Goal: Task Accomplishment & Management: Complete application form

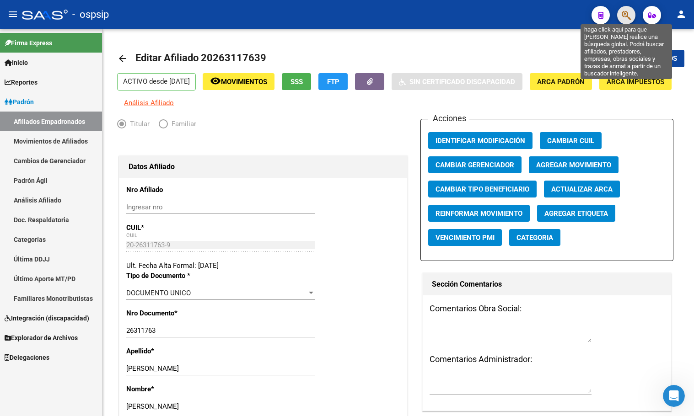
click at [628, 15] on icon "button" at bounding box center [626, 15] width 9 height 11
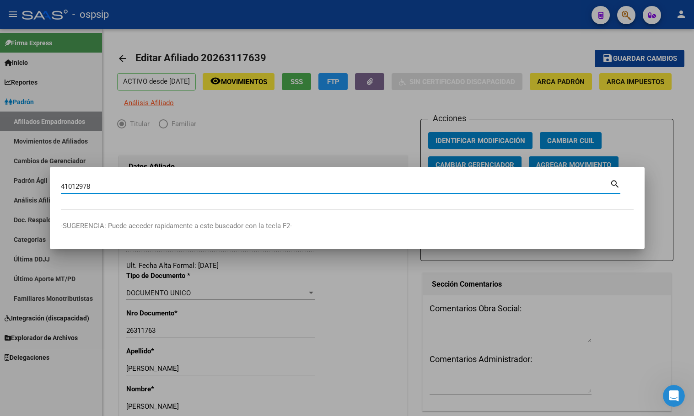
type input "41012978"
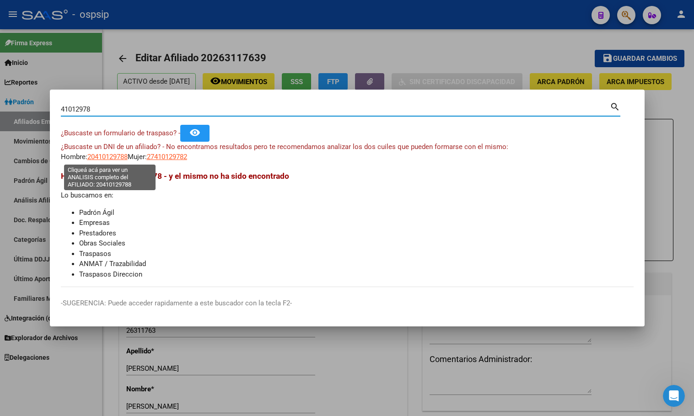
click at [103, 155] on span "20410129788" at bounding box center [107, 157] width 40 height 8
type textarea "20410129788"
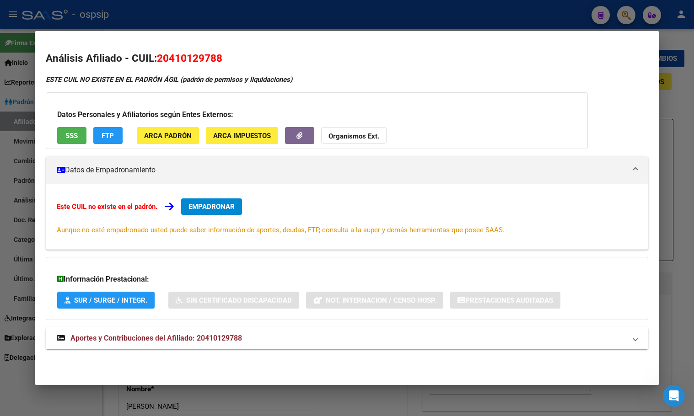
click at [218, 338] on span "Aportes y Contribuciones del Afiliado: 20410129788" at bounding box center [156, 338] width 172 height 9
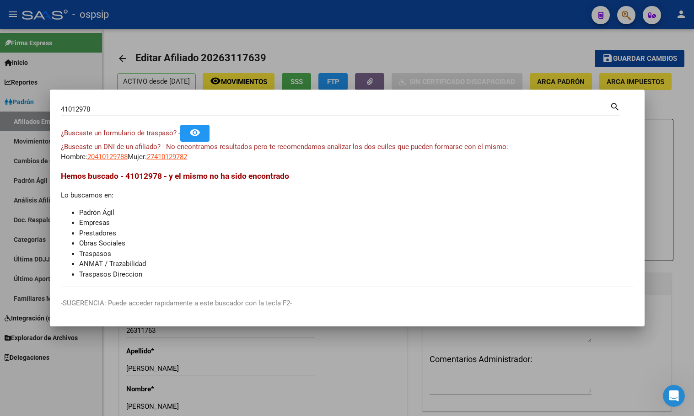
drag, startPoint x: 62, startPoint y: 108, endPoint x: 71, endPoint y: 167, distance: 59.8
click at [62, 108] on input "41012978" at bounding box center [335, 109] width 549 height 8
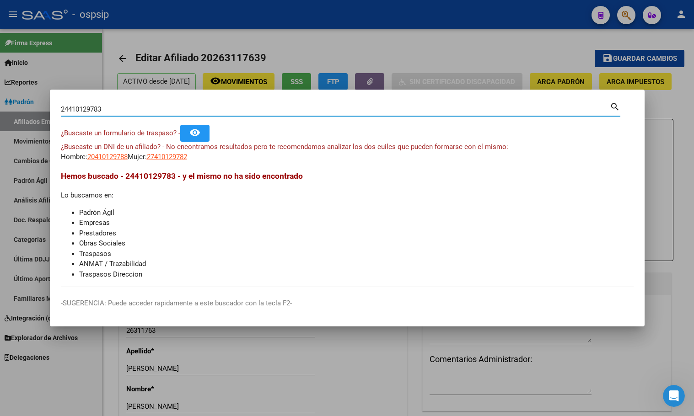
type input "24410129783"
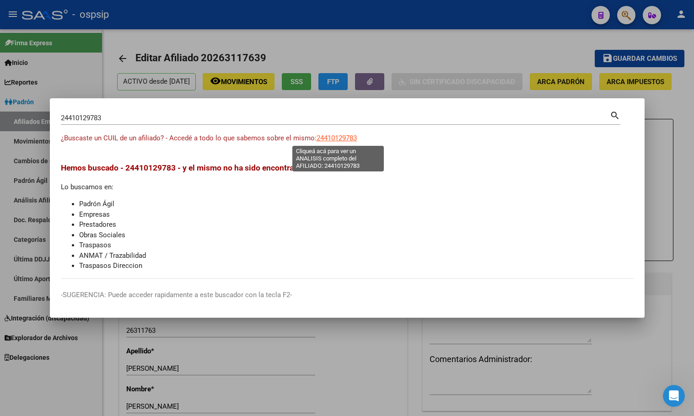
click at [336, 138] on span "24410129783" at bounding box center [337, 138] width 40 height 8
type textarea "24410129783"
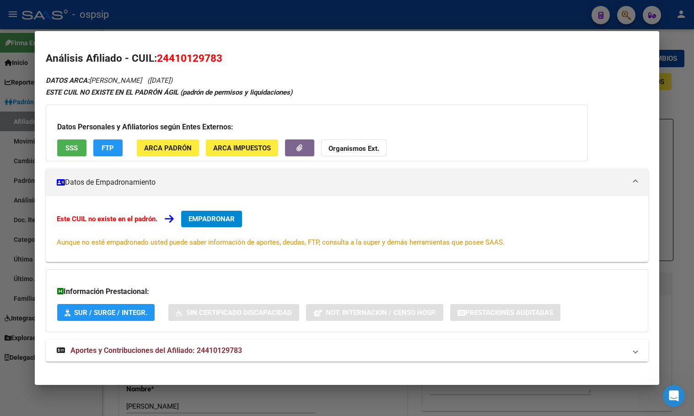
scroll to position [8, 0]
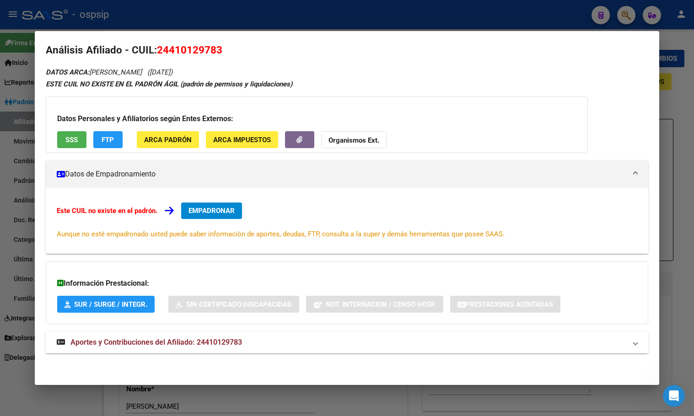
click at [224, 340] on span "Aportes y Contribuciones del Afiliado: 24410129783" at bounding box center [156, 342] width 172 height 9
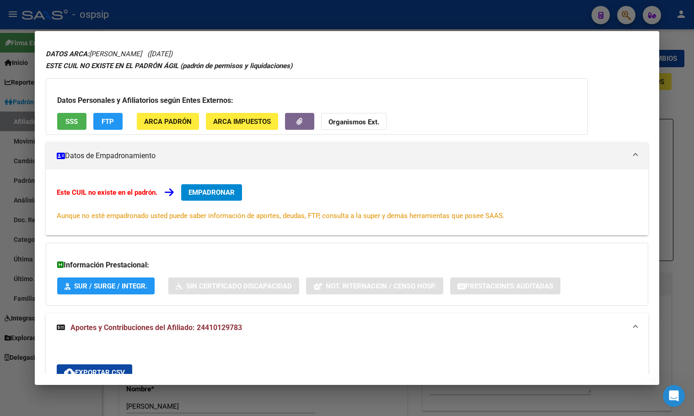
scroll to position [0, 0]
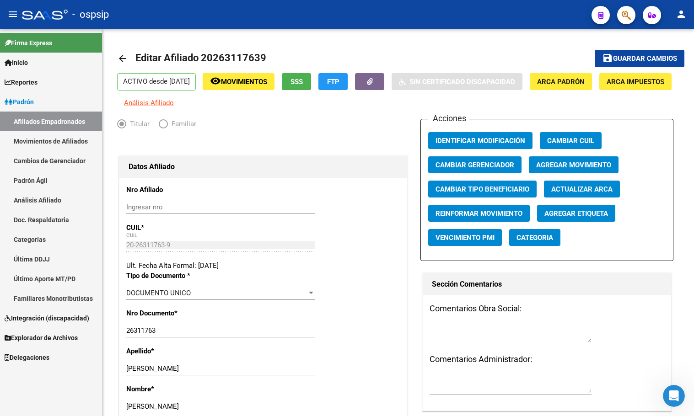
click at [625, 16] on icon "button" at bounding box center [626, 15] width 9 height 11
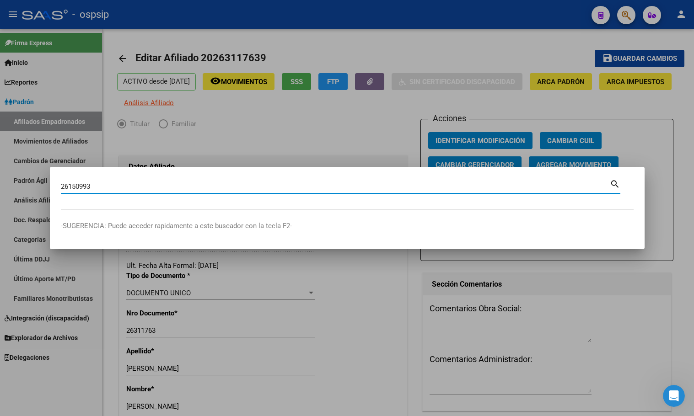
type input "26150993"
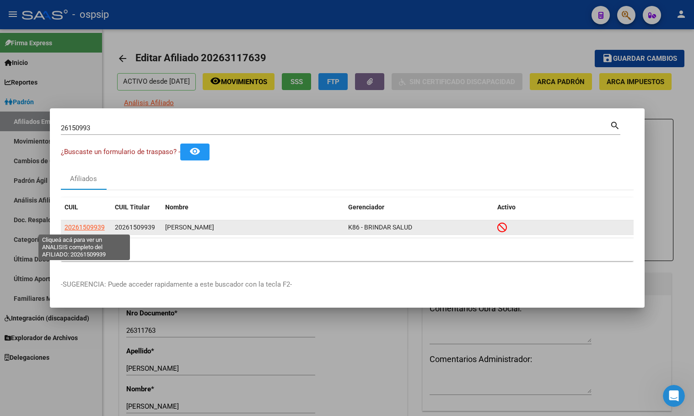
drag, startPoint x: 88, startPoint y: 225, endPoint x: 98, endPoint y: 225, distance: 9.6
click at [98, 225] on span "20261509939" at bounding box center [84, 227] width 40 height 7
copy span "9"
type textarea "20261509939"
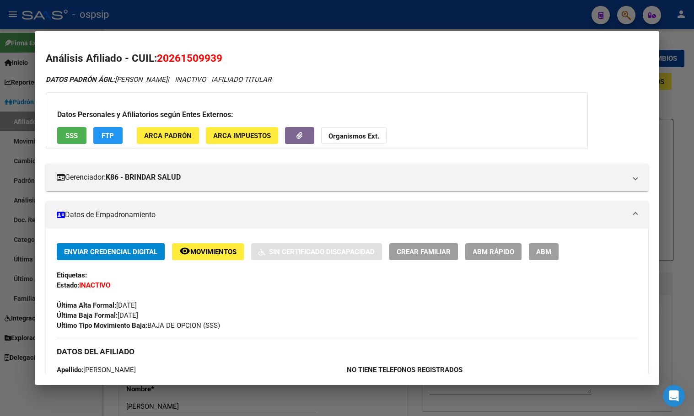
click at [209, 248] on span "Movimientos" at bounding box center [213, 252] width 46 height 8
drag, startPoint x: 160, startPoint y: 58, endPoint x: 247, endPoint y: 58, distance: 86.4
click at [247, 58] on h2 "Análisis Afiliado - CUIL: 20261509939" at bounding box center [347, 59] width 602 height 16
copy span "20261509939"
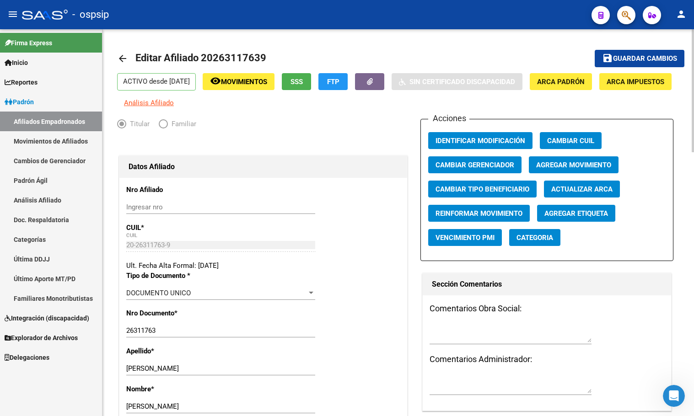
click at [317, 108] on div "ACTIVO desde [DATE] remove_red_eye Movimientos SSS FTP Sin Certificado Discapac…" at bounding box center [398, 90] width 562 height 35
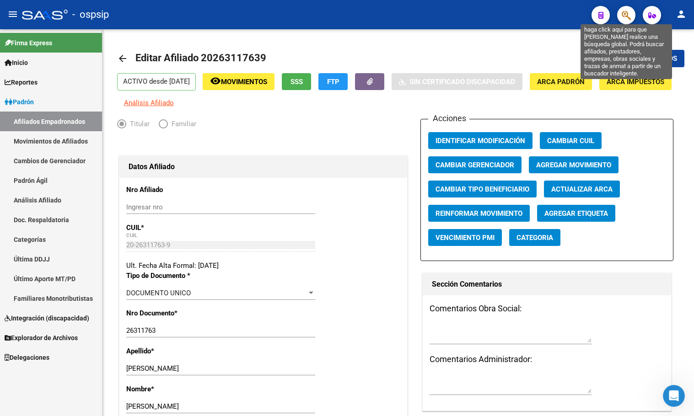
click at [623, 13] on icon "button" at bounding box center [626, 15] width 9 height 11
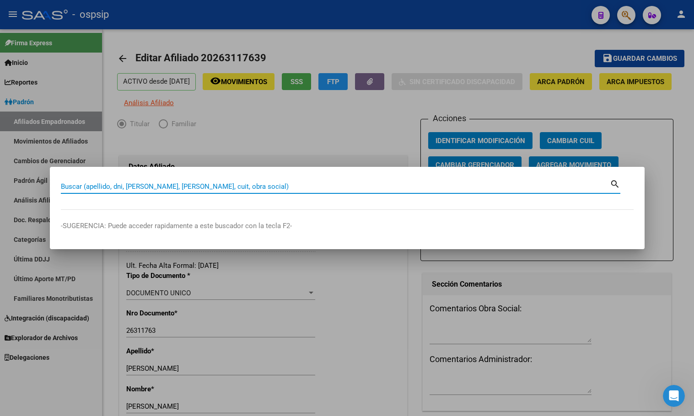
click at [76, 191] on input "Buscar (apellido, dni, [PERSON_NAME], [PERSON_NAME], cuit, obra social)" at bounding box center [335, 186] width 549 height 8
type input "24410129783"
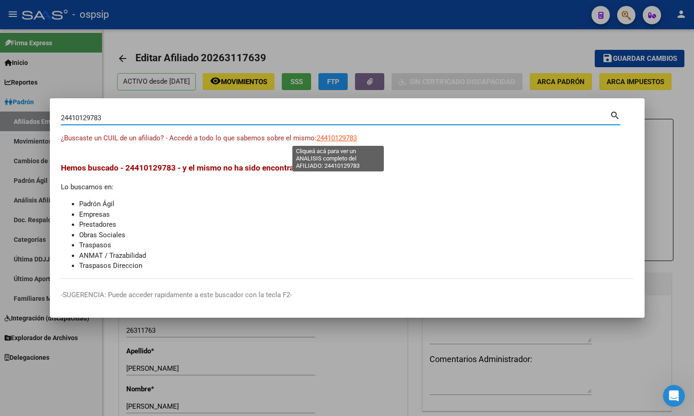
click at [338, 137] on span "24410129783" at bounding box center [337, 138] width 40 height 8
type textarea "24410129783"
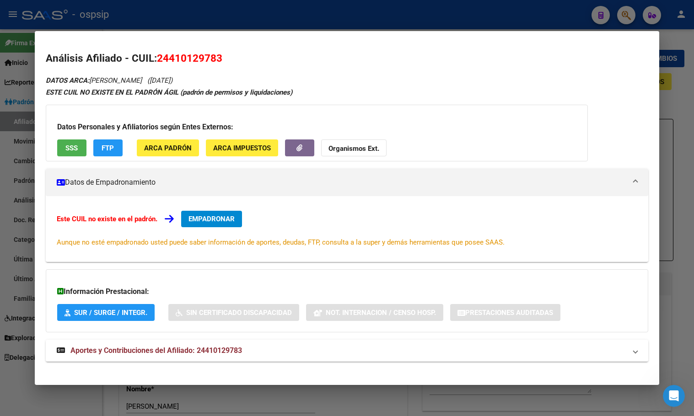
click at [209, 217] on span "EMPADRONAR" at bounding box center [211, 219] width 46 height 8
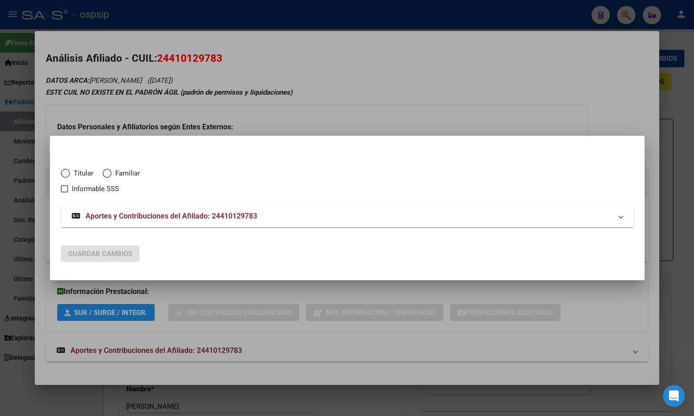
click at [64, 177] on span "Elija una opción" at bounding box center [65, 173] width 9 height 9
click at [64, 177] on input "Titular" at bounding box center [65, 173] width 9 height 9
radio input "true"
checkbox input "true"
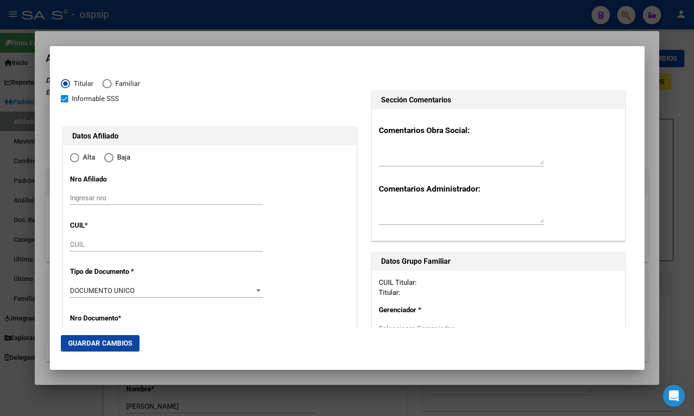
type input "24-41012978-3"
type input "41012978"
type input "[PERSON_NAME]"
type input "[DATE]"
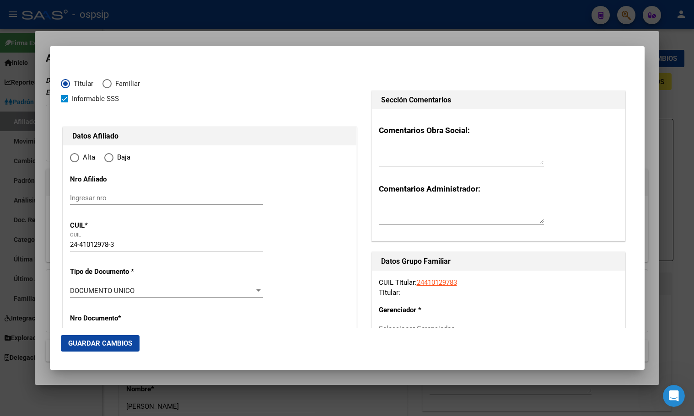
type input "SAN [PERSON_NAME] SU"
type input "2136"
type input "[PERSON_NAME]"
type input "646"
radio input "true"
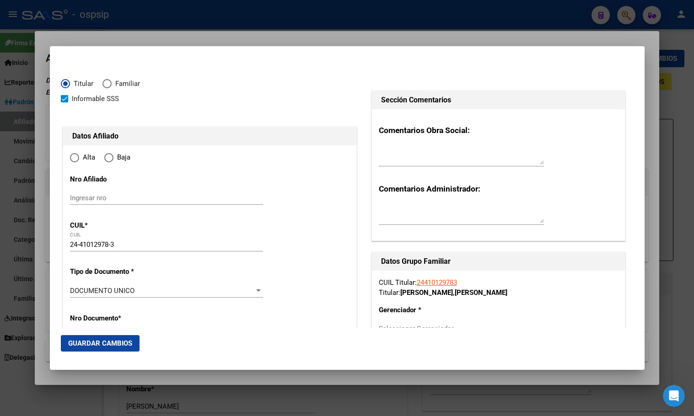
type input "SAN [PERSON_NAME] SU"
click at [74, 290] on input "Ingresar fecha" at bounding box center [166, 293] width 193 height 15
type input "[DATE]"
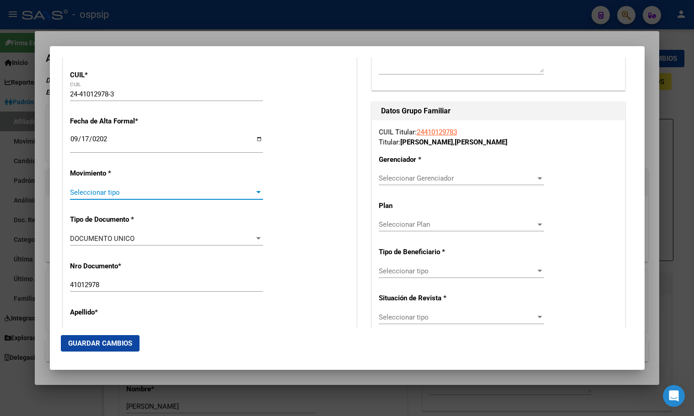
click at [94, 192] on span "Seleccionar tipo" at bounding box center [162, 192] width 185 height 8
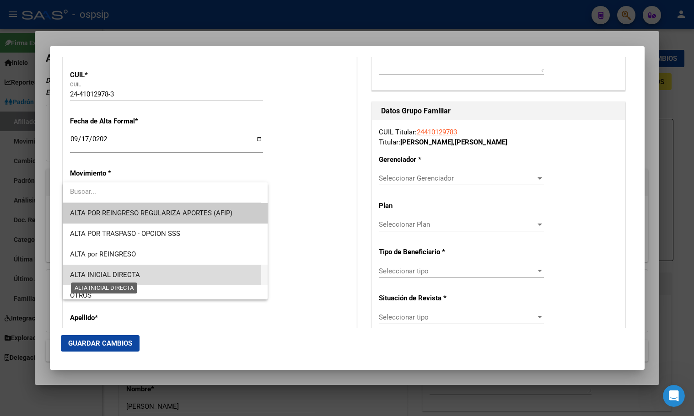
click at [119, 275] on span "ALTA INICIAL DIRECTA" at bounding box center [105, 275] width 70 height 8
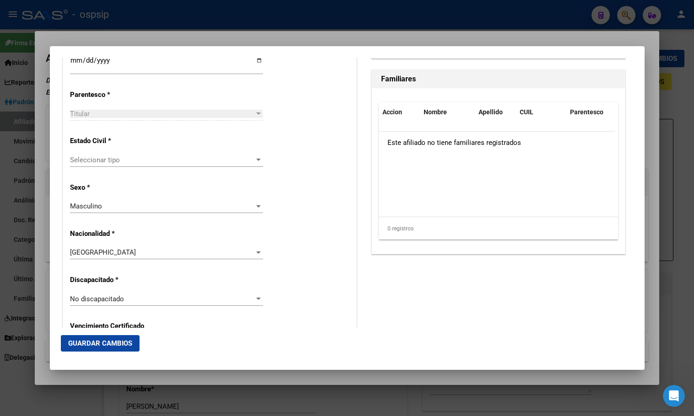
scroll to position [516, 0]
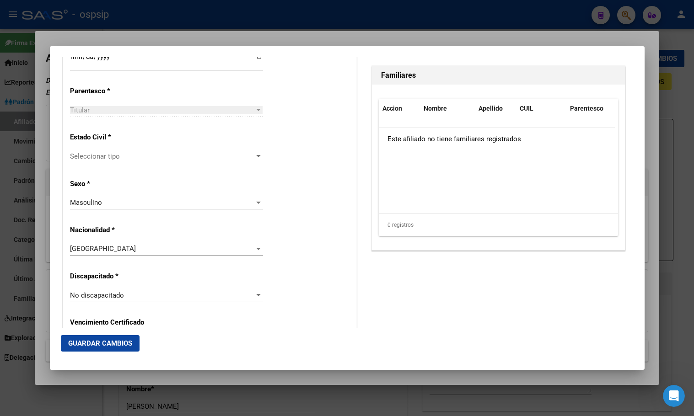
click at [103, 153] on span "Seleccionar tipo" at bounding box center [162, 156] width 185 height 8
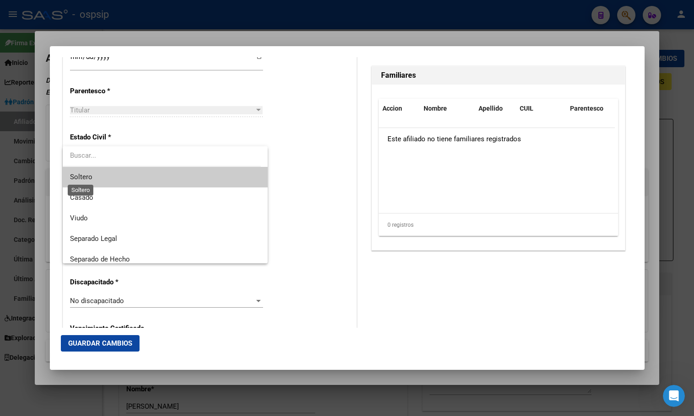
click at [89, 174] on span "Soltero" at bounding box center [81, 177] width 22 height 8
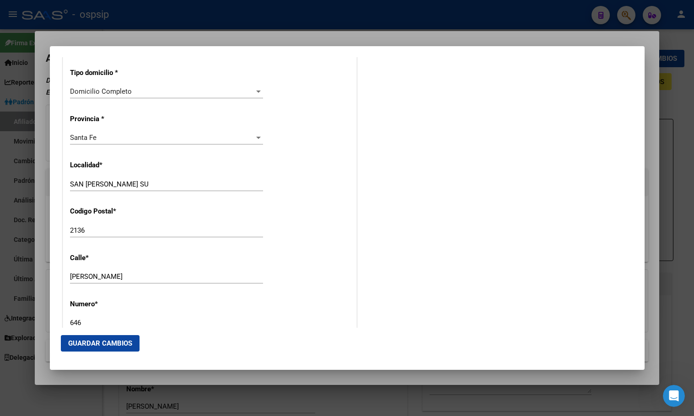
scroll to position [837, 0]
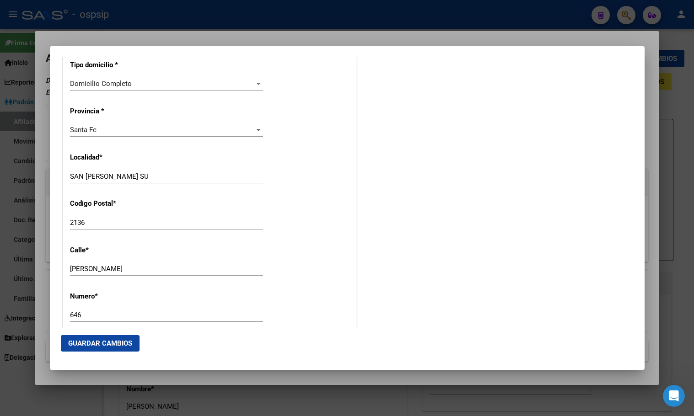
click at [136, 174] on input "SAN [PERSON_NAME] SU" at bounding box center [166, 176] width 193 height 8
type input "[GEOGRAPHIC_DATA][PERSON_NAME]"
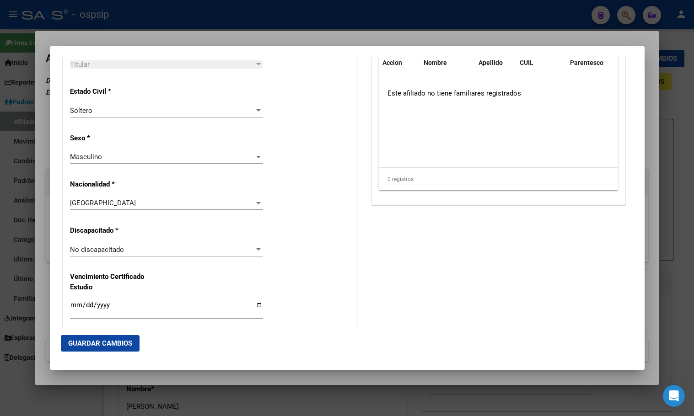
scroll to position [333, 0]
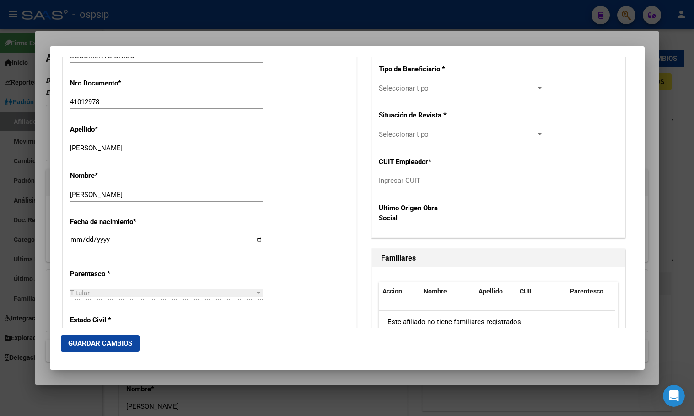
click at [334, 246] on div "Fecha de nacimiento * [DEMOGRAPHIC_DATA] Ingresar fecha" at bounding box center [209, 236] width 279 height 52
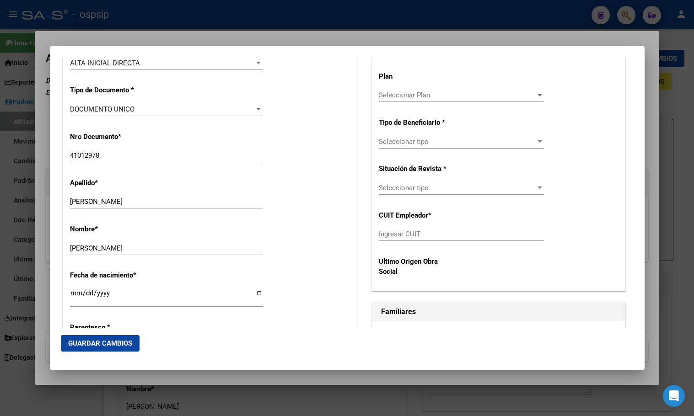
scroll to position [196, 0]
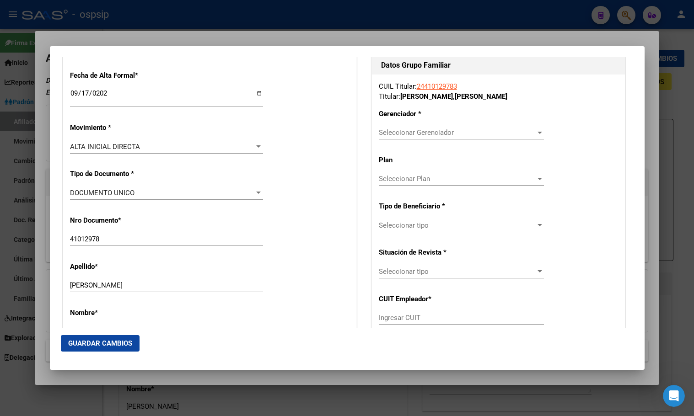
click at [426, 133] on span "Seleccionar Gerenciador" at bounding box center [457, 133] width 157 height 8
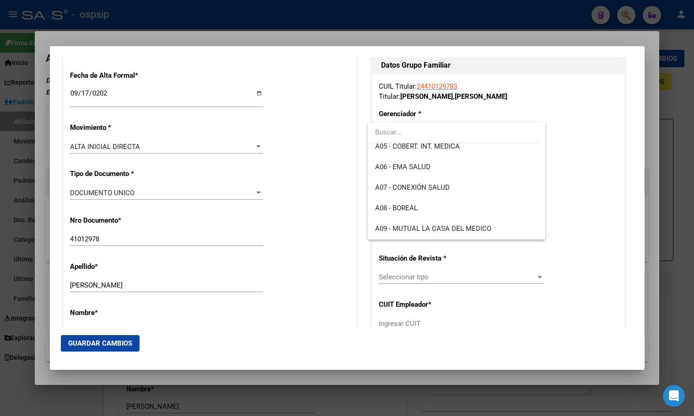
scroll to position [91, 0]
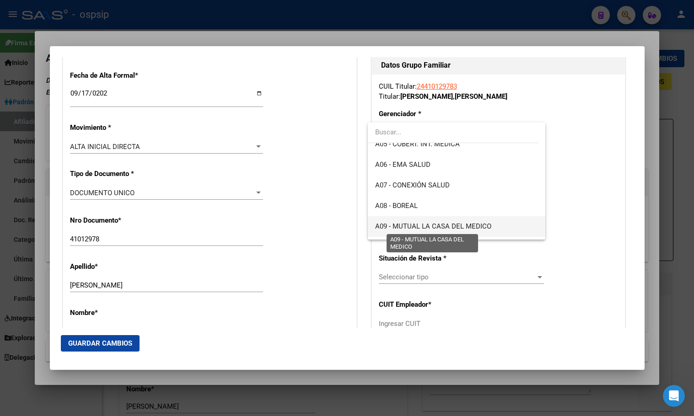
click at [455, 223] on span "A09 - MUTUAL LA CASA DEL MEDICO" at bounding box center [433, 226] width 116 height 8
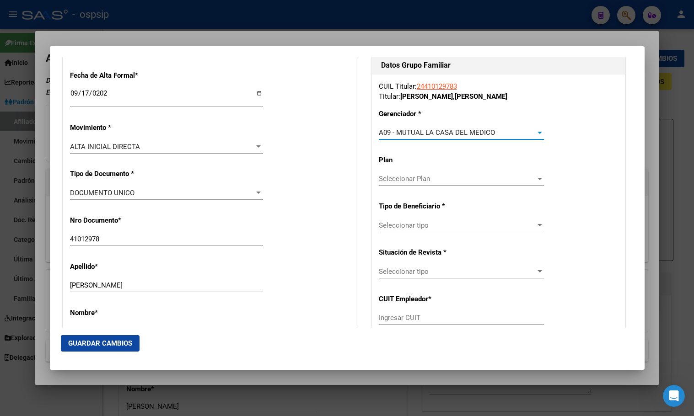
click at [390, 225] on span "Seleccionar tipo" at bounding box center [457, 225] width 157 height 8
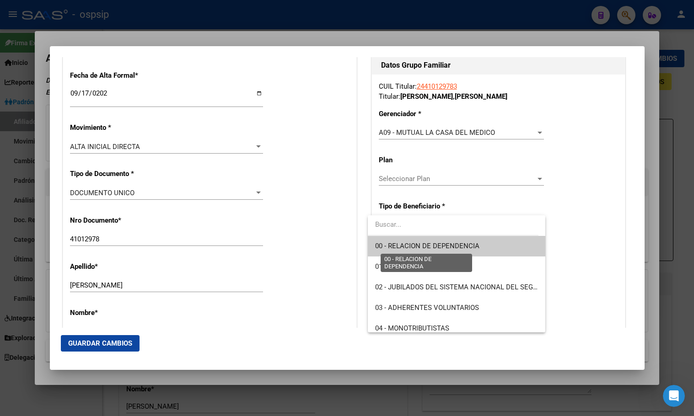
click at [399, 243] on span "00 - RELACION DE DEPENDENCIA" at bounding box center [427, 246] width 104 height 8
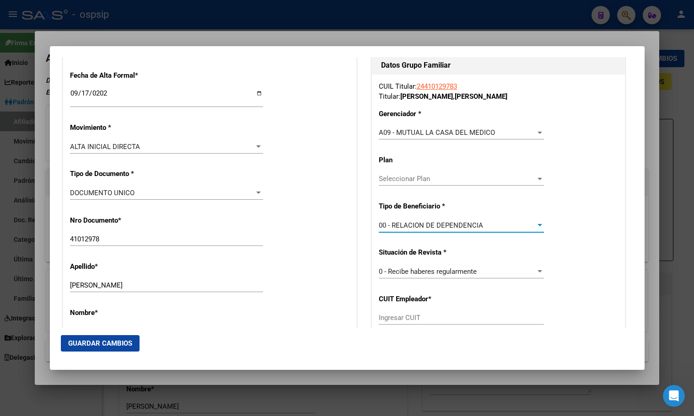
type input "30-71725883-1"
drag, startPoint x: 84, startPoint y: 340, endPoint x: 96, endPoint y: 349, distance: 14.7
click at [86, 343] on span "Guardar Cambios" at bounding box center [100, 343] width 64 height 8
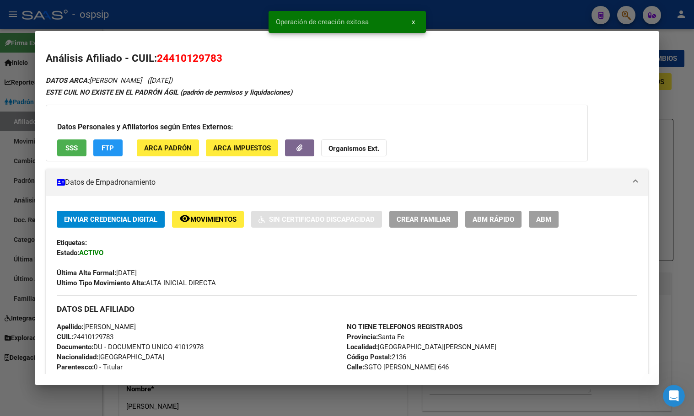
click at [544, 221] on span "ABM" at bounding box center [543, 219] width 15 height 8
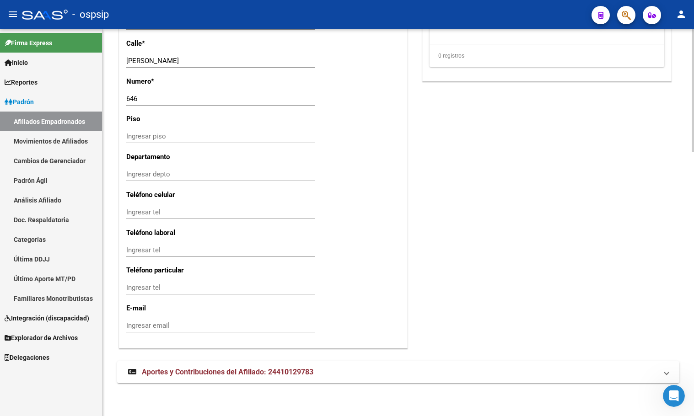
scroll to position [828, 0]
click at [207, 369] on span "Aportes y Contribuciones del Afiliado: 24410129783" at bounding box center [228, 372] width 172 height 9
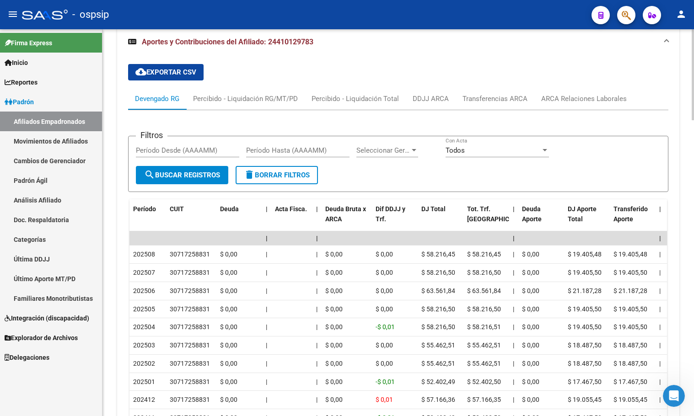
scroll to position [1173, 0]
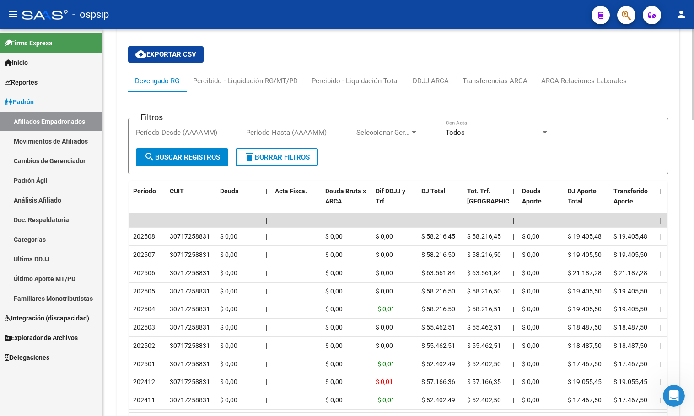
click at [257, 59] on div "cloud_download Exportar CSV Devengado RG Percibido - Liquidación RG/MT/PD Perci…" at bounding box center [398, 241] width 540 height 404
click at [568, 86] on div "ARCA Relaciones Laborales" at bounding box center [584, 81] width 86 height 10
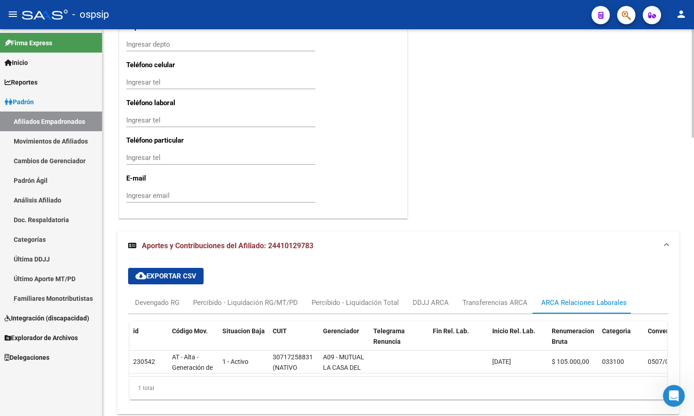
scroll to position [996, 0]
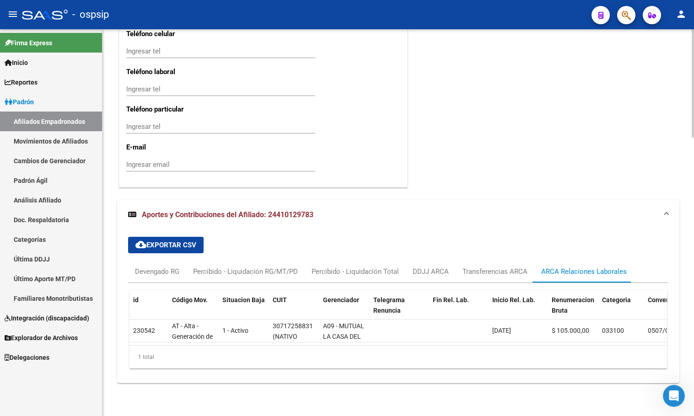
click at [205, 200] on mat-expansion-panel-header "Aportes y Contribuciones del Afiliado: 24410129783" at bounding box center [398, 214] width 562 height 29
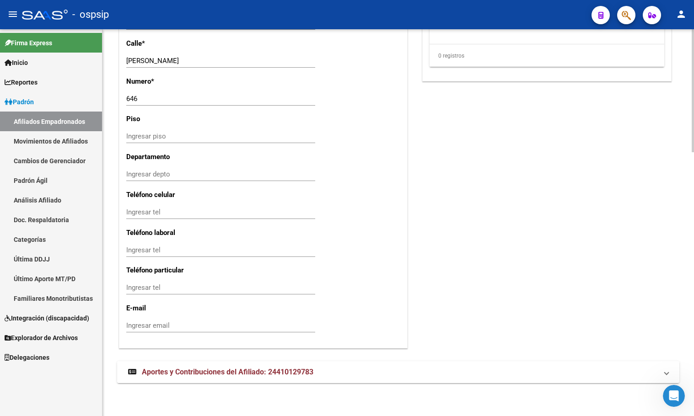
scroll to position [828, 0]
click at [217, 372] on span "Aportes y Contribuciones del Afiliado: 24410129783" at bounding box center [228, 372] width 172 height 9
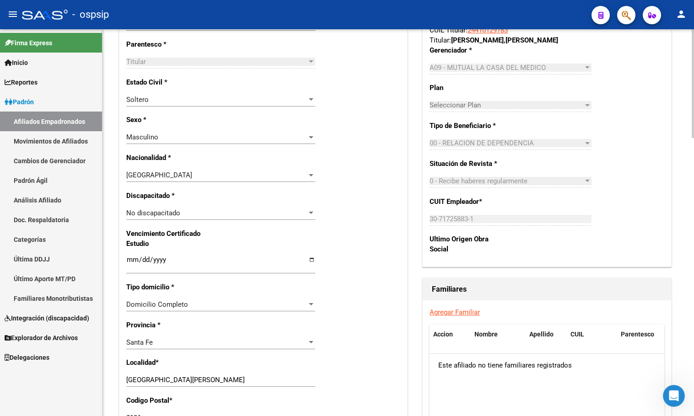
scroll to position [402, 0]
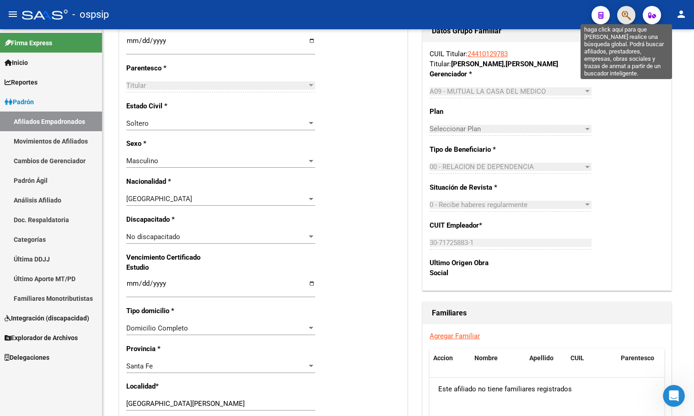
click at [628, 12] on icon "button" at bounding box center [626, 15] width 9 height 11
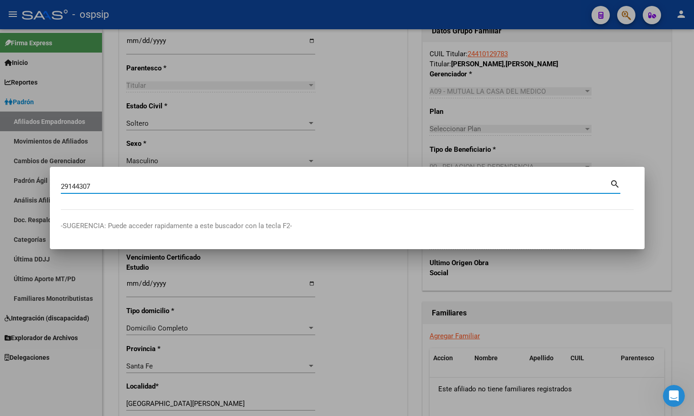
type input "29144307"
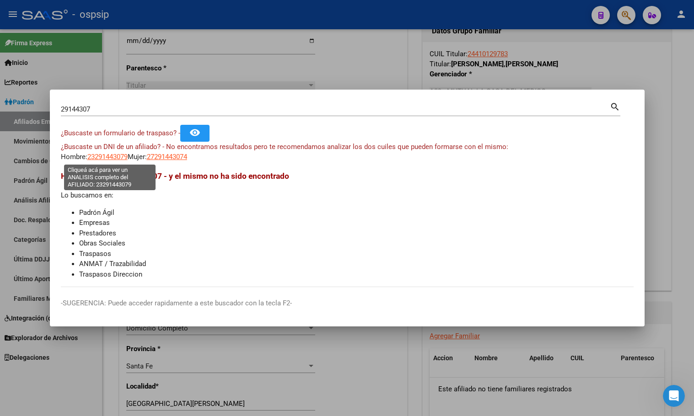
click at [99, 157] on span "23291443079" at bounding box center [107, 157] width 40 height 8
type textarea "23291443079"
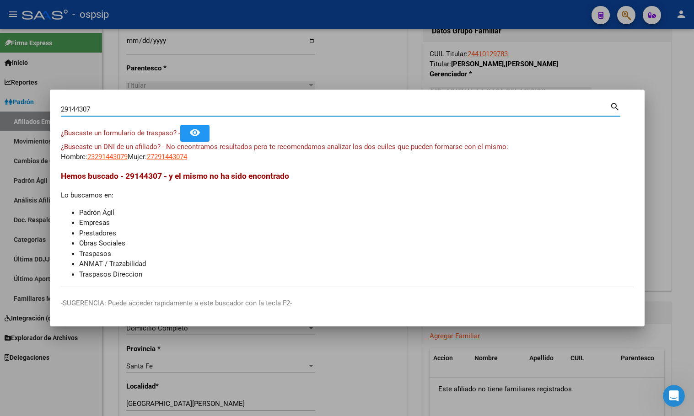
drag, startPoint x: 68, startPoint y: 109, endPoint x: 83, endPoint y: 170, distance: 62.2
click at [68, 109] on input "29144307" at bounding box center [335, 109] width 549 height 8
type input "20144307"
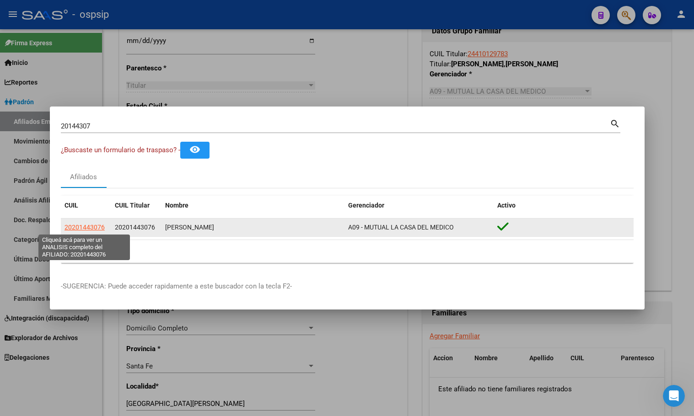
click at [93, 226] on span "20201443076" at bounding box center [84, 227] width 40 height 7
type textarea "20201443076"
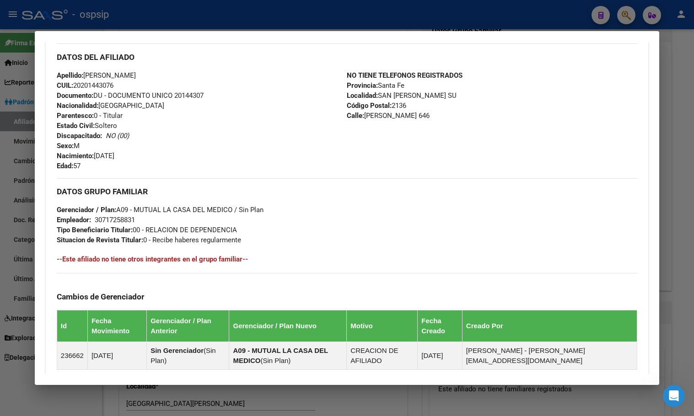
scroll to position [413, 0]
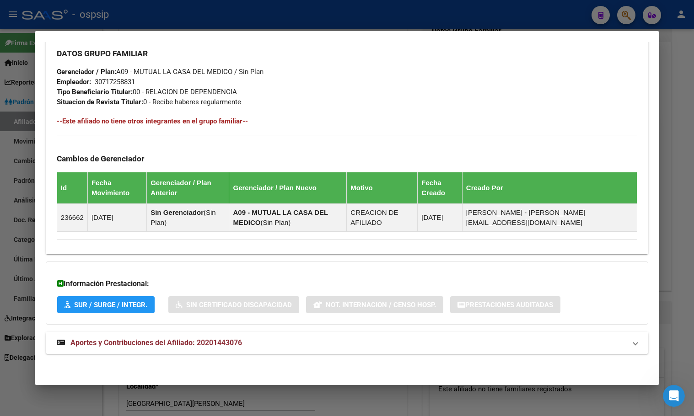
drag, startPoint x: 213, startPoint y: 343, endPoint x: 224, endPoint y: 344, distance: 11.0
click at [214, 344] on span "Aportes y Contribuciones del Afiliado: 20201443076" at bounding box center [156, 342] width 172 height 9
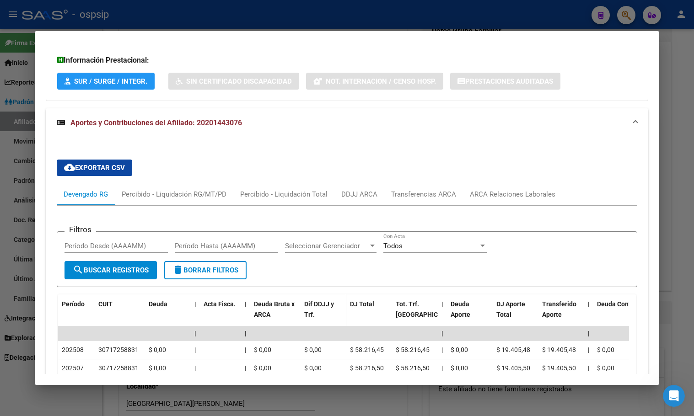
scroll to position [316, 0]
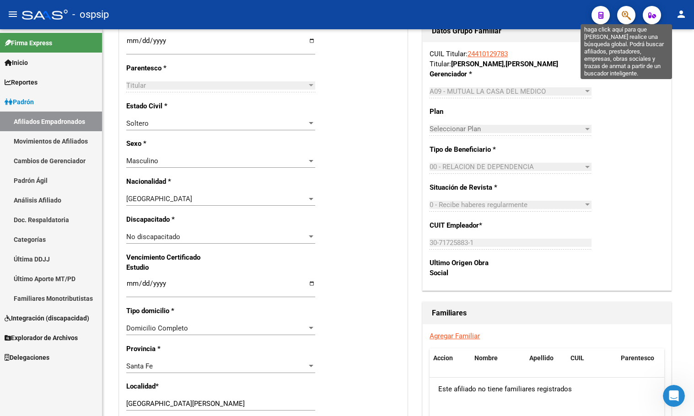
click at [626, 11] on icon "button" at bounding box center [626, 15] width 9 height 11
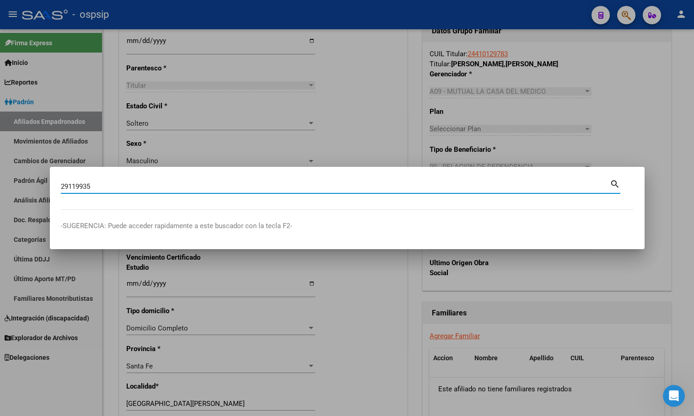
type input "29119935"
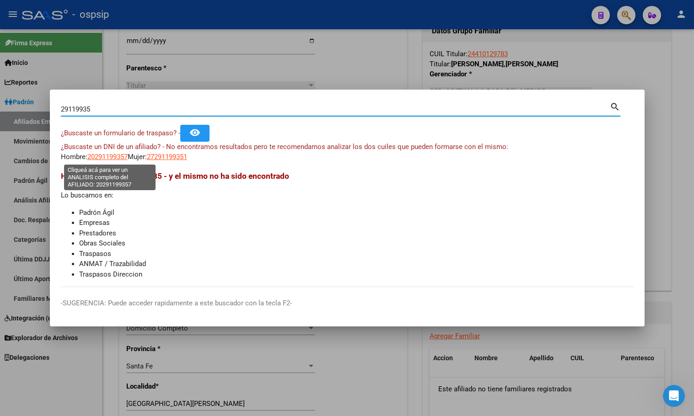
click at [103, 155] on span "20291199357" at bounding box center [107, 157] width 40 height 8
type textarea "20291199357"
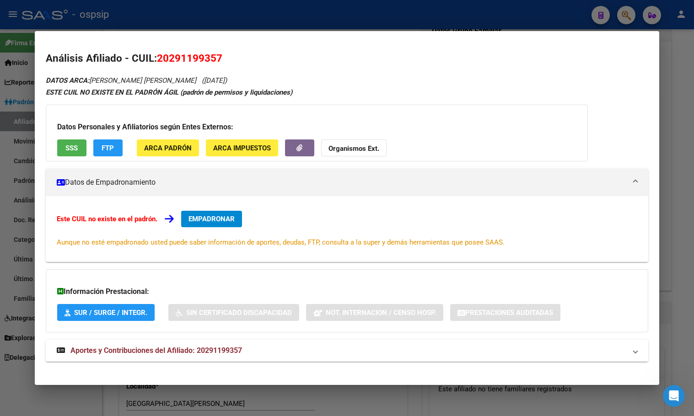
scroll to position [8, 0]
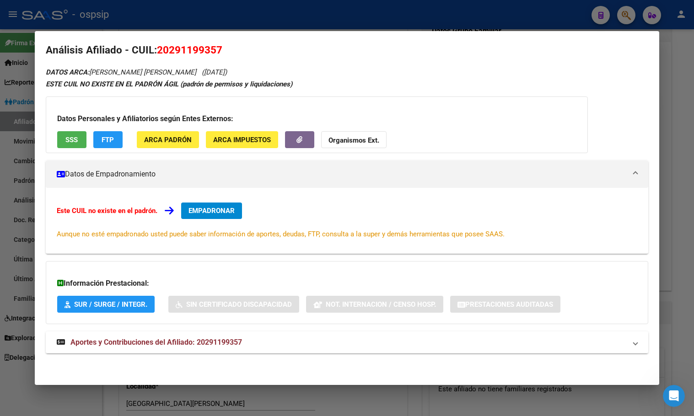
click at [220, 345] on span "Aportes y Contribuciones del Afiliado: 20291199357" at bounding box center [156, 342] width 172 height 9
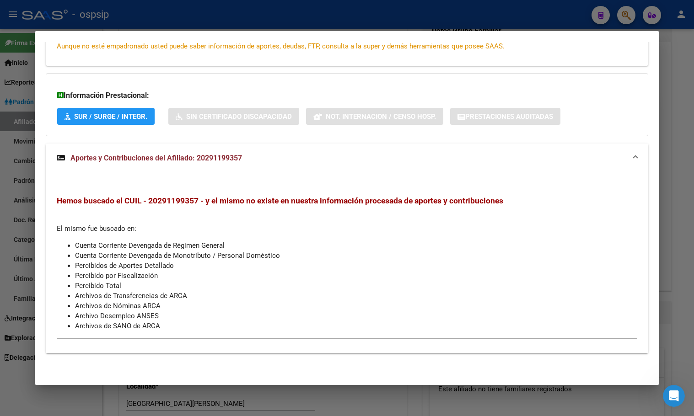
scroll to position [0, 0]
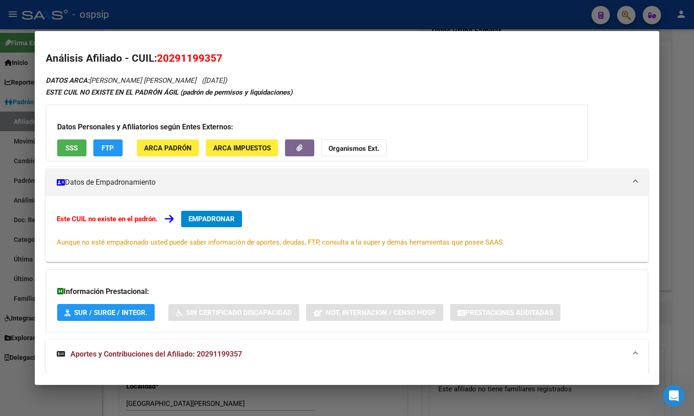
drag, startPoint x: 160, startPoint y: 56, endPoint x: 221, endPoint y: 62, distance: 61.1
click at [221, 62] on span "20291199357" at bounding box center [189, 58] width 65 height 12
copy span "20291199357"
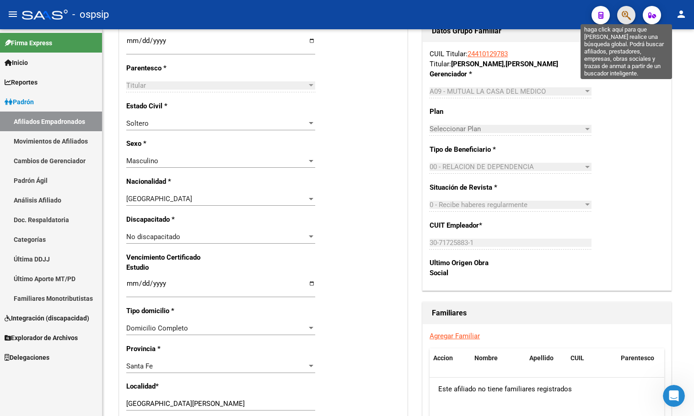
click at [626, 11] on icon "button" at bounding box center [626, 15] width 9 height 11
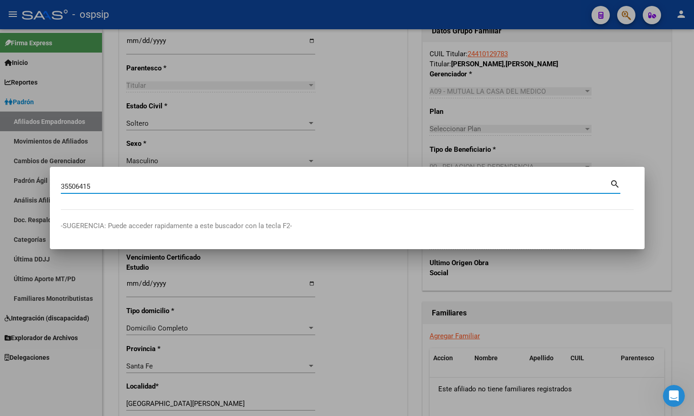
type input "35506415"
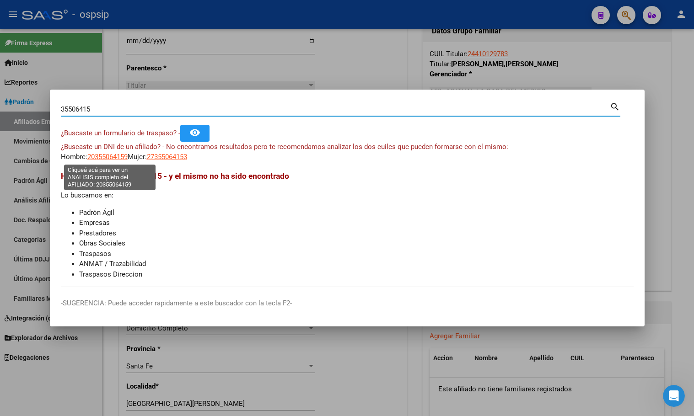
click at [102, 156] on span "20355064159" at bounding box center [107, 157] width 40 height 8
type textarea "20355064159"
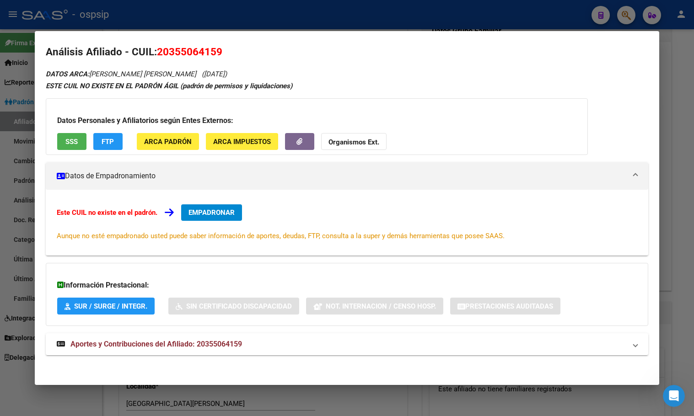
scroll to position [8, 0]
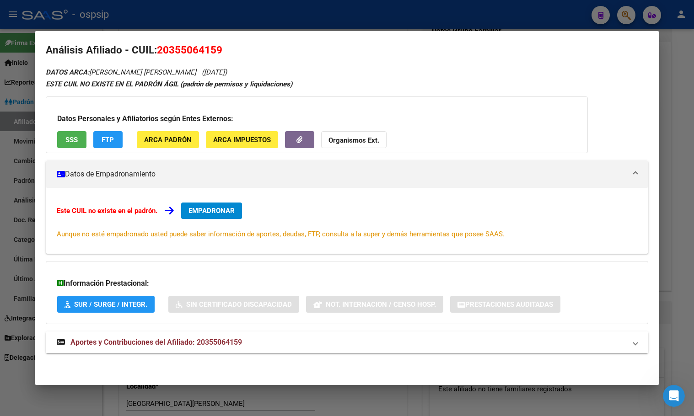
click at [202, 343] on span "Aportes y Contribuciones del Afiliado: 20355064159" at bounding box center [156, 342] width 172 height 9
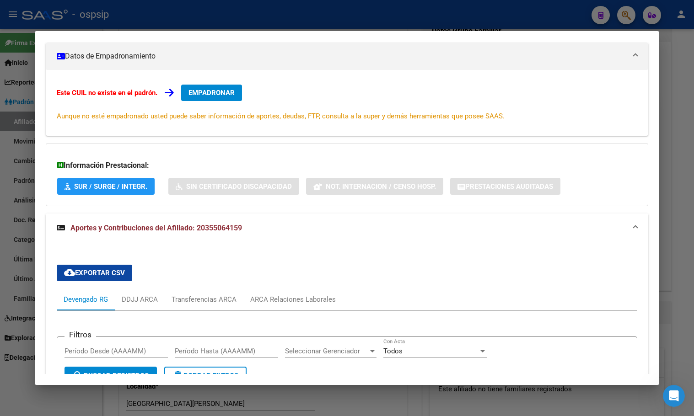
scroll to position [311, 0]
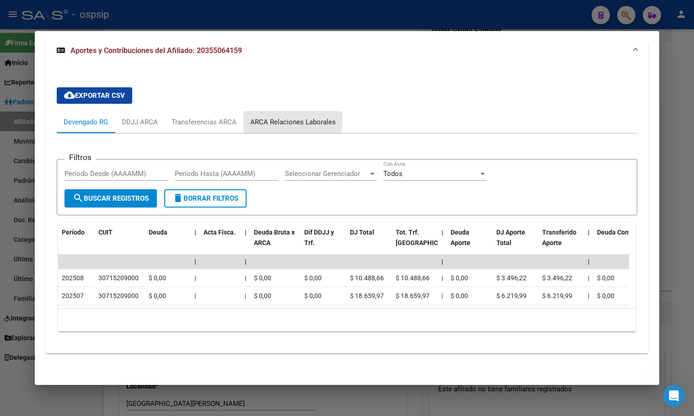
click at [285, 117] on div "ARCA Relaciones Laborales" at bounding box center [293, 122] width 86 height 10
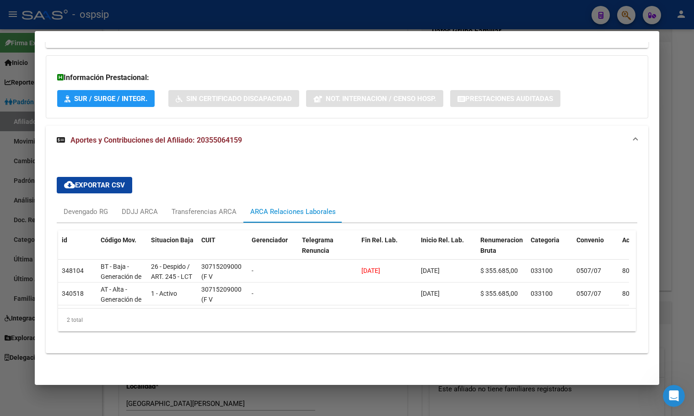
scroll to position [0, 0]
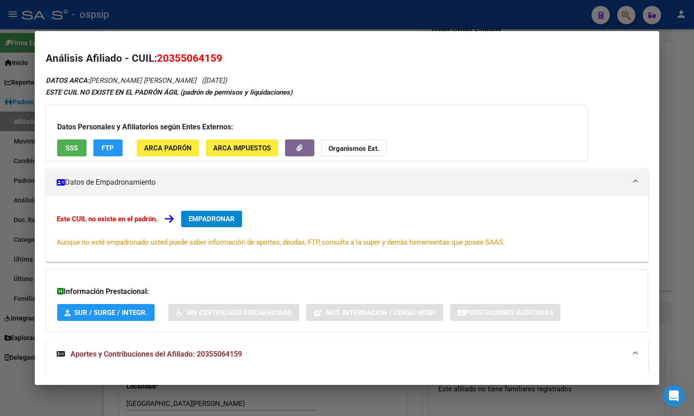
click at [201, 214] on button "EMPADRONAR" at bounding box center [211, 219] width 61 height 16
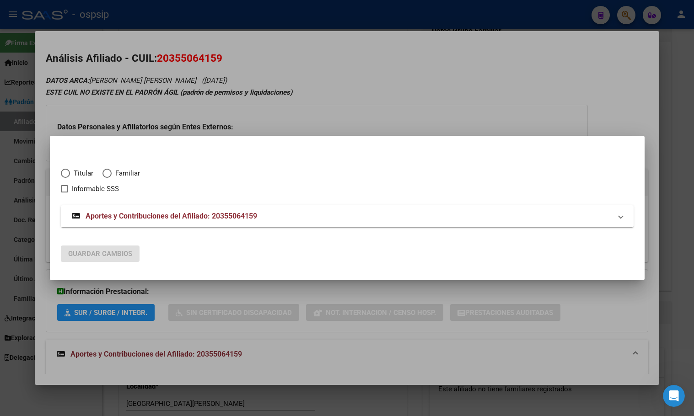
click at [66, 175] on span "Elija una opción" at bounding box center [65, 173] width 9 height 9
click at [66, 175] on input "Titular" at bounding box center [65, 173] width 9 height 9
radio input "true"
checkbox input "true"
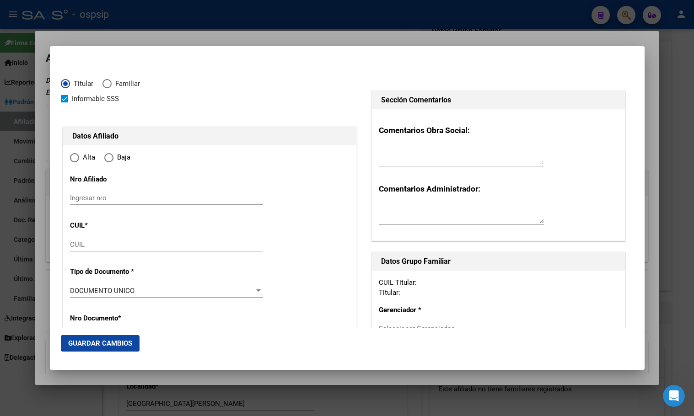
type input "20-35506415-9"
type input "35506415"
type input "BAZAN"
type input "[PERSON_NAME]"
type input "[DATE]"
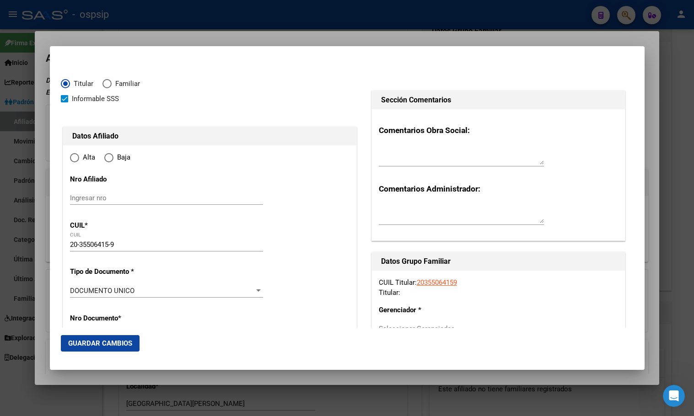
type input "CHIMBAS"
type input "5413"
type input "[DATE][PERSON_NAME]"
radio input "true"
type input "CHIMBAS"
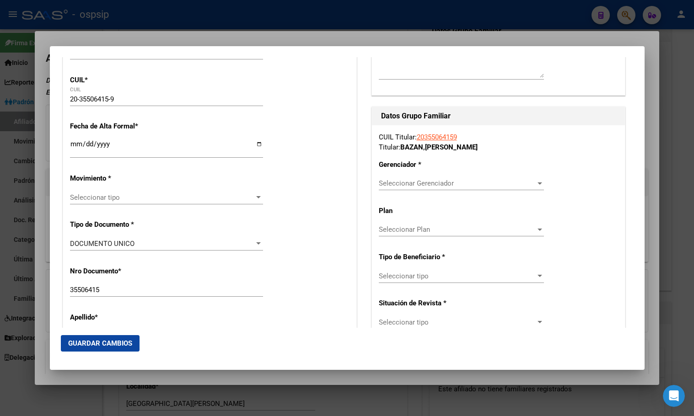
scroll to position [137, 0]
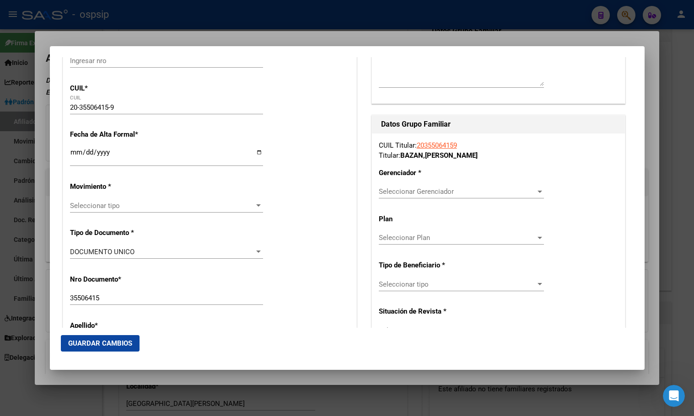
click at [75, 152] on input "Ingresar fecha" at bounding box center [166, 156] width 193 height 15
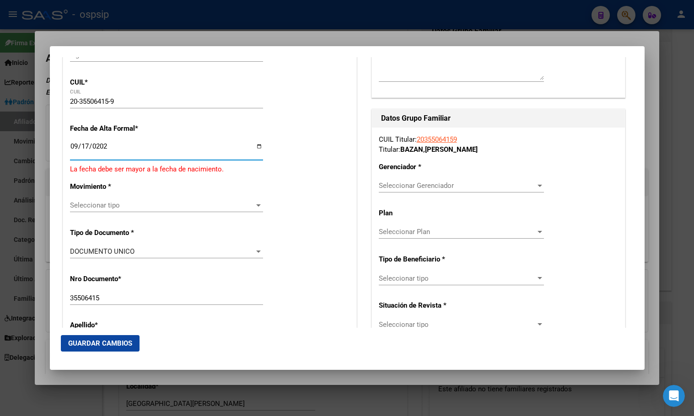
type input "[DATE]"
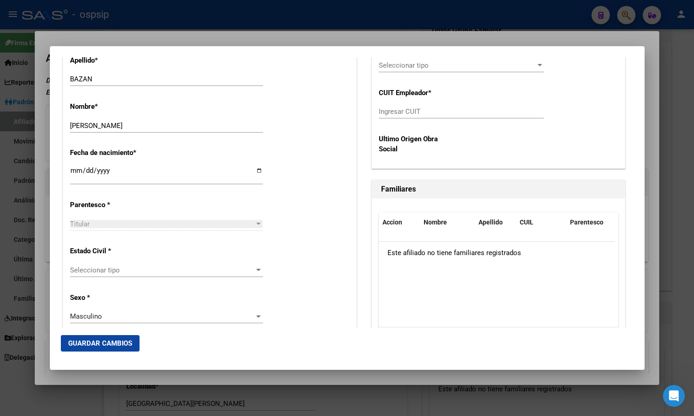
scroll to position [412, 0]
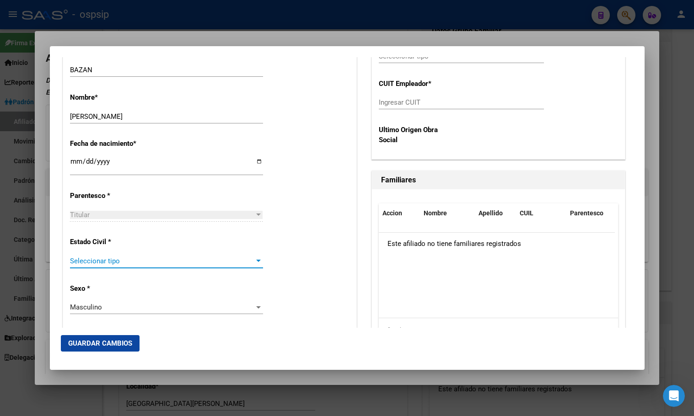
click at [106, 258] on span "Seleccionar tipo" at bounding box center [162, 261] width 185 height 8
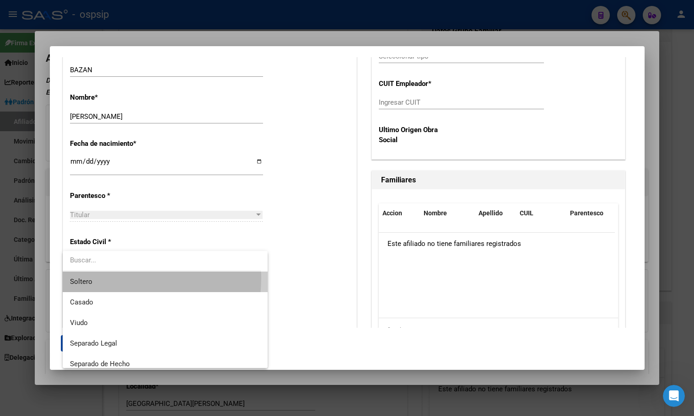
click at [92, 278] on span "Soltero" at bounding box center [165, 282] width 190 height 21
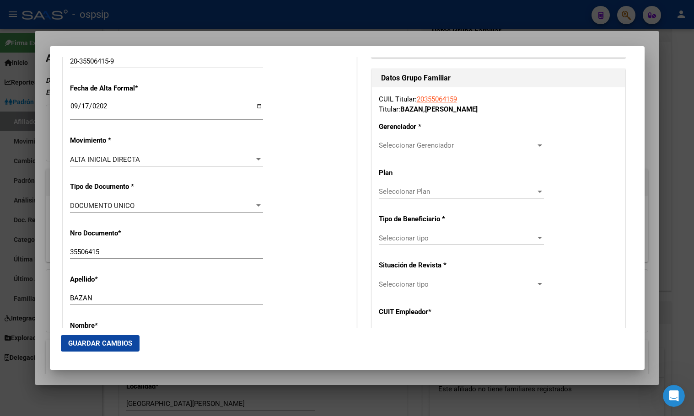
scroll to position [183, 0]
click at [400, 145] on span "Seleccionar Gerenciador" at bounding box center [457, 146] width 157 height 8
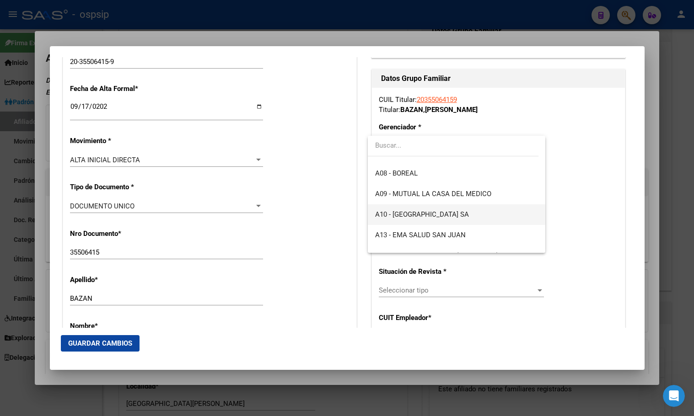
scroll to position [91, 0]
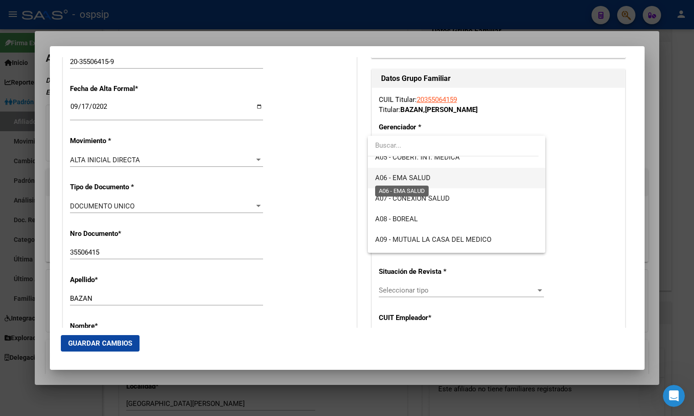
click at [404, 176] on span "A06 - EMA SALUD" at bounding box center [402, 178] width 55 height 8
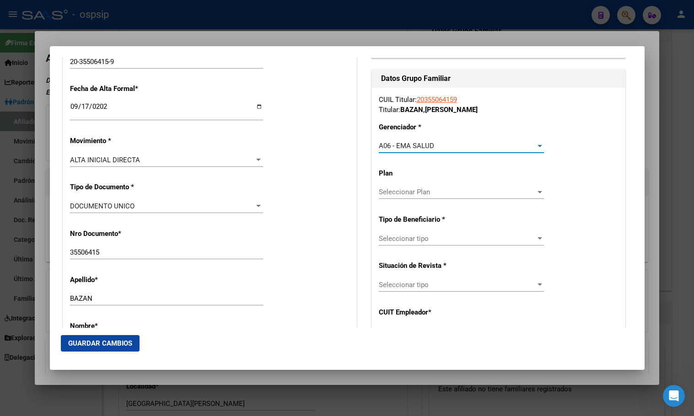
click at [405, 241] on span "Seleccionar tipo" at bounding box center [457, 239] width 157 height 8
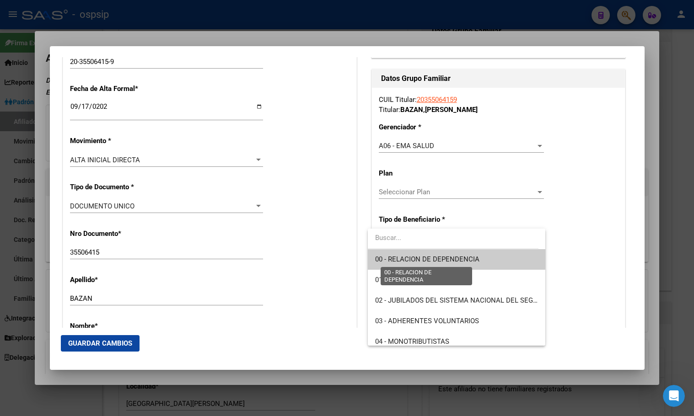
click at [401, 260] on span "00 - RELACION DE DEPENDENCIA" at bounding box center [427, 259] width 104 height 8
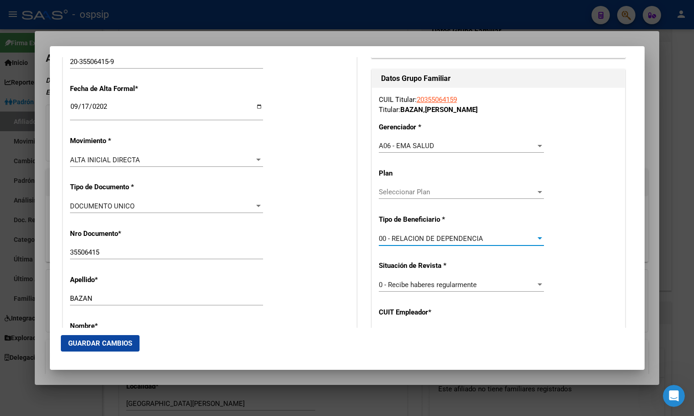
type input "30-71520900-0"
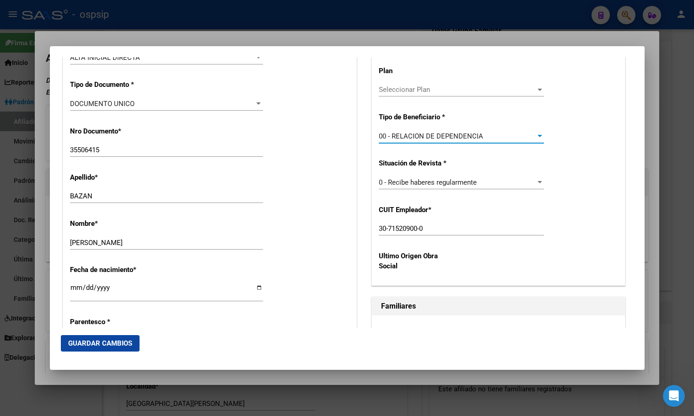
scroll to position [320, 0]
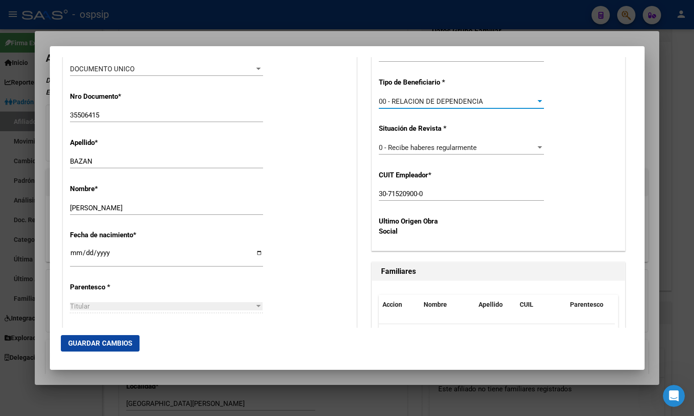
click at [89, 342] on span "Guardar Cambios" at bounding box center [100, 343] width 64 height 8
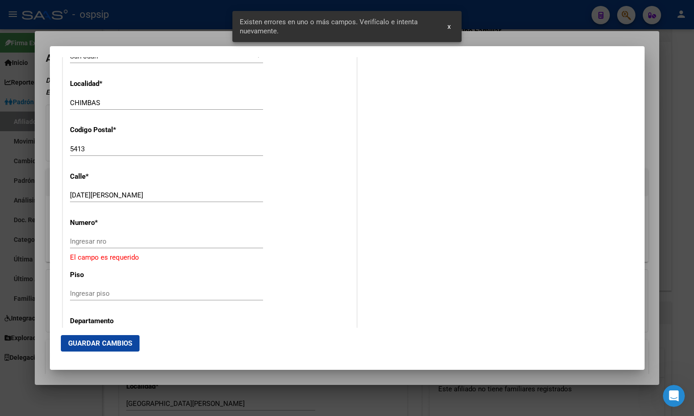
scroll to position [915, 0]
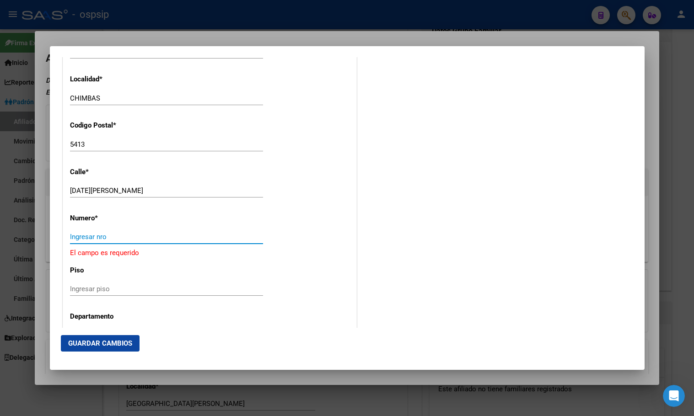
click at [92, 240] on input "Ingresar nro" at bounding box center [166, 237] width 193 height 8
type input "0"
click at [79, 344] on span "Guardar Cambios" at bounding box center [100, 343] width 64 height 8
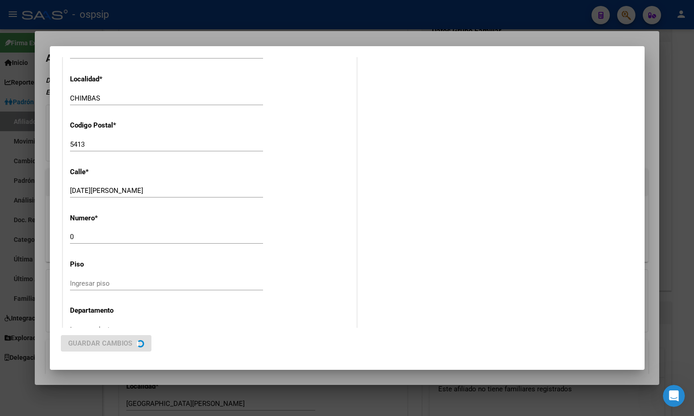
scroll to position [0, 0]
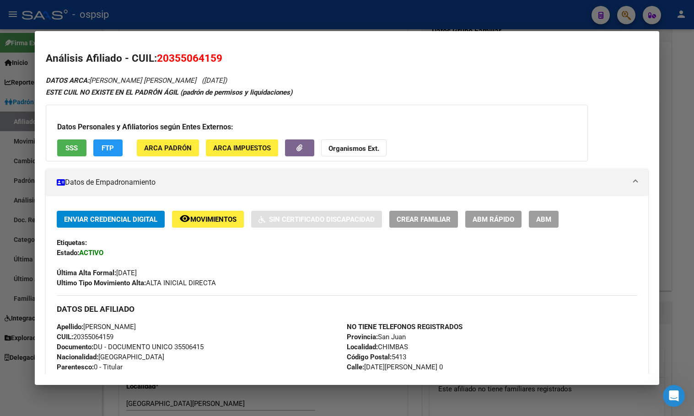
drag, startPoint x: 442, startPoint y: 75, endPoint x: 444, endPoint y: 82, distance: 7.7
click at [547, 214] on button "ABM" at bounding box center [544, 219] width 30 height 17
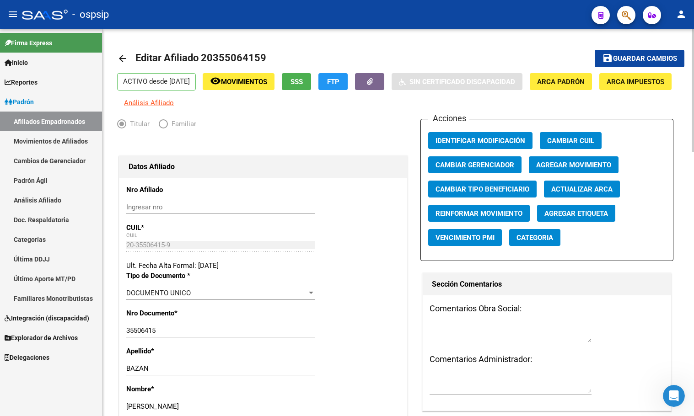
click at [563, 166] on button "Agregar Movimiento" at bounding box center [574, 164] width 90 height 17
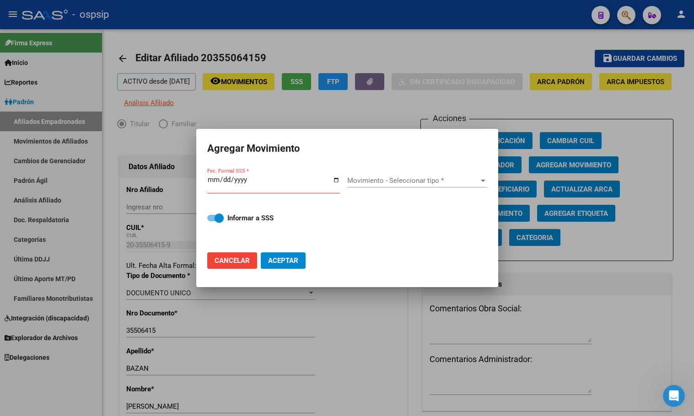
click at [216, 181] on input "Fec. Formal SSS *" at bounding box center [273, 183] width 133 height 15
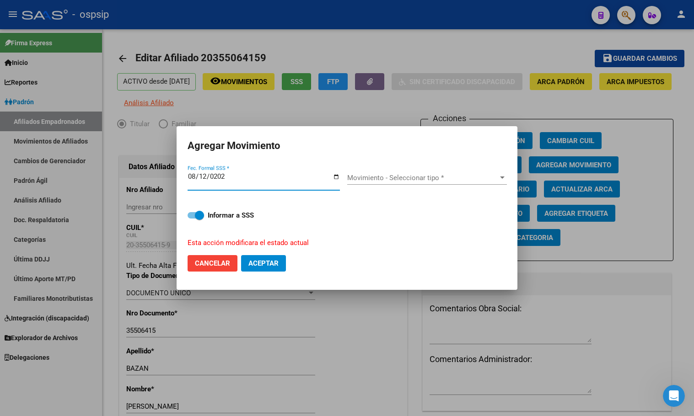
type input "[DATE]"
click at [373, 174] on span "Movimiento - Seleccionar tipo *" at bounding box center [422, 178] width 151 height 8
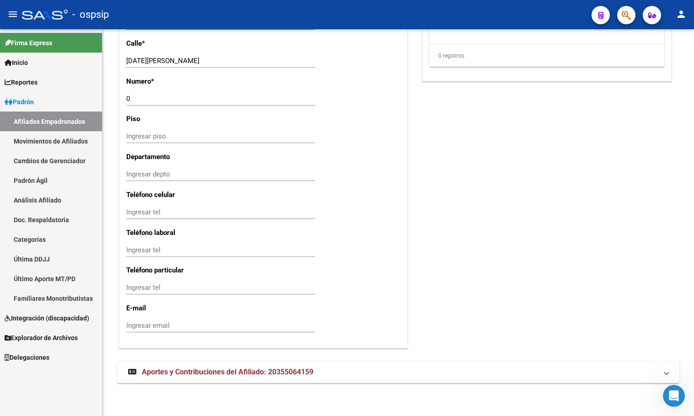
scroll to position [828, 0]
click at [279, 374] on span "Aportes y Contribuciones del Afiliado: 20355064159" at bounding box center [228, 372] width 172 height 9
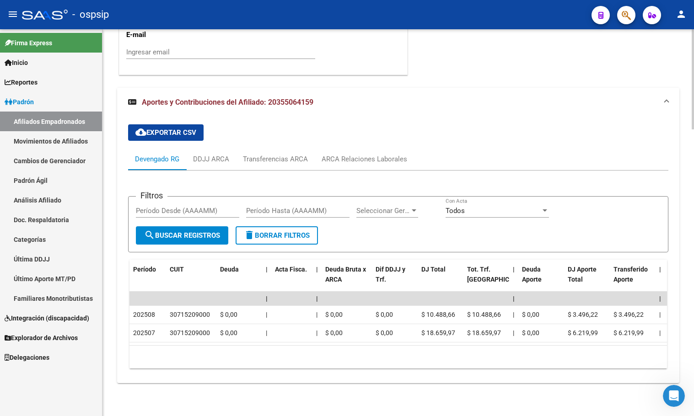
scroll to position [1103, 0]
click at [353, 154] on div "ARCA Relaciones Laborales" at bounding box center [365, 159] width 86 height 10
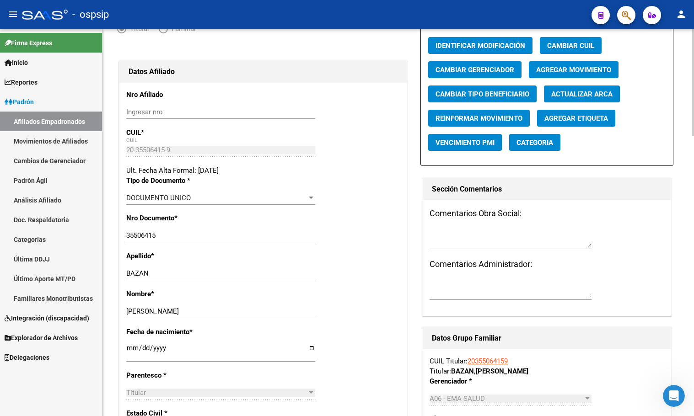
scroll to position [13, 0]
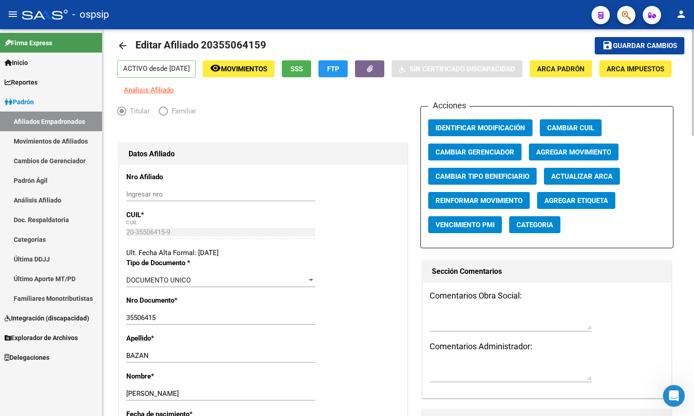
click at [571, 156] on span "Agregar Movimiento" at bounding box center [573, 152] width 75 height 8
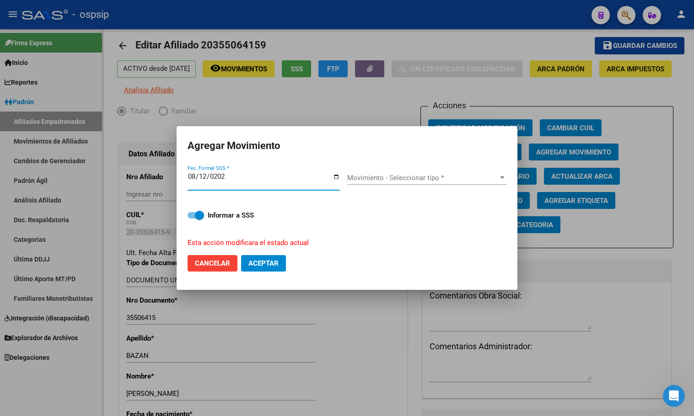
type input "[DATE]"
click at [375, 174] on span "Movimiento - Seleccionar tipo *" at bounding box center [422, 178] width 151 height 8
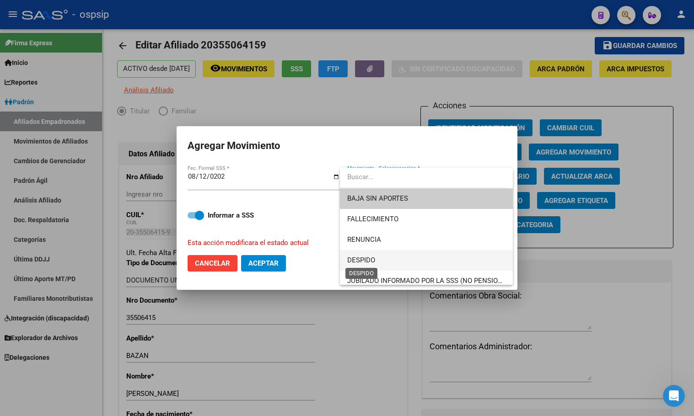
click at [369, 258] on span "DESPIDO" at bounding box center [361, 260] width 28 height 8
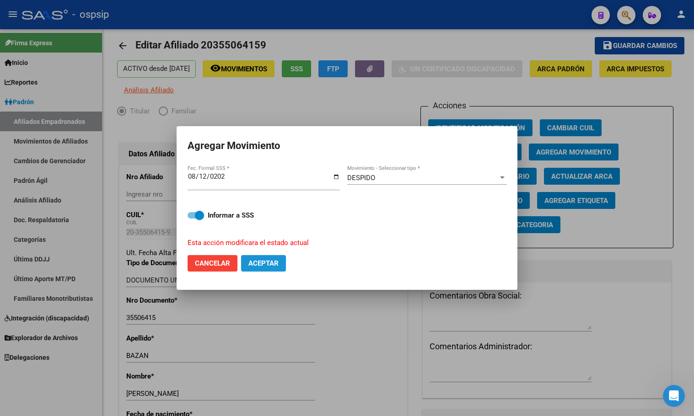
click at [268, 263] on span "Aceptar" at bounding box center [263, 263] width 30 height 8
checkbox input "false"
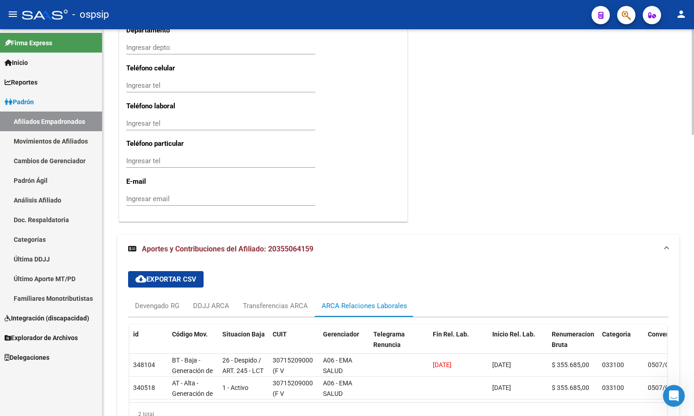
scroll to position [973, 0]
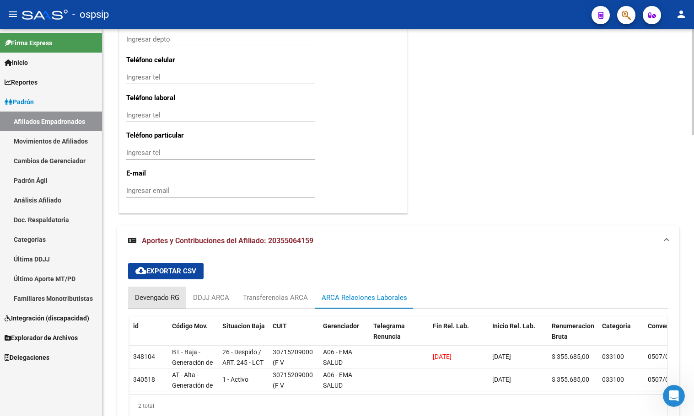
click at [161, 294] on div "Devengado RG" at bounding box center [157, 298] width 44 height 10
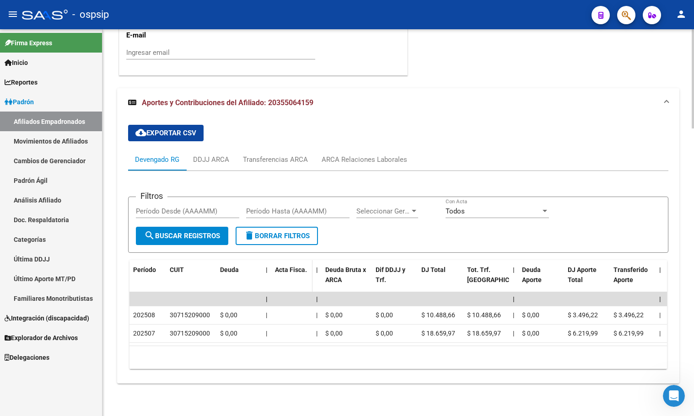
scroll to position [1120, 0]
click at [247, 88] on mat-expansion-panel-header "Aportes y Contribuciones del Afiliado: 20355064159" at bounding box center [398, 102] width 562 height 29
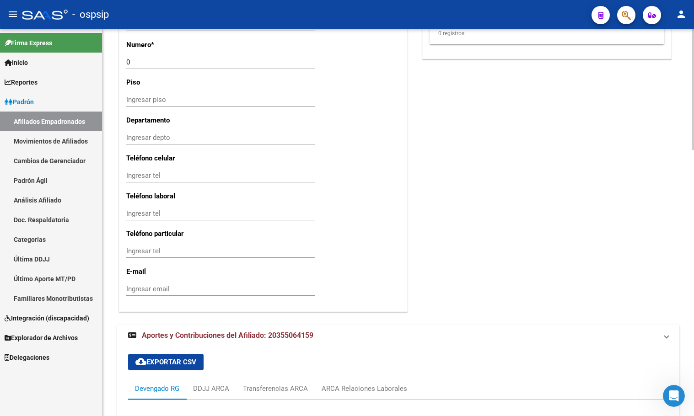
scroll to position [838, 0]
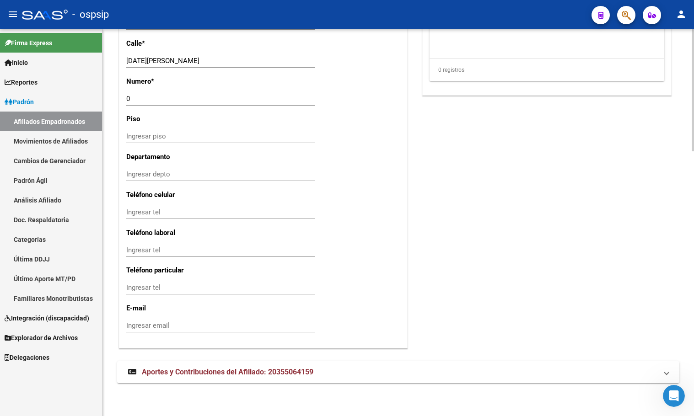
drag, startPoint x: 200, startPoint y: 370, endPoint x: 240, endPoint y: 373, distance: 39.5
click at [201, 369] on span "Aportes y Contribuciones del Afiliado: 20355064159" at bounding box center [228, 372] width 172 height 9
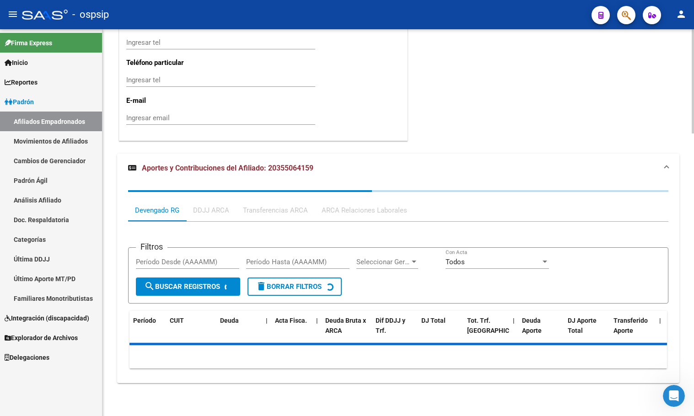
scroll to position [1120, 0]
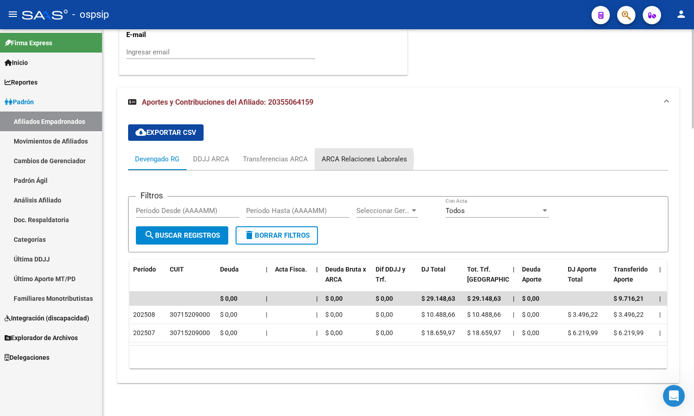
click at [350, 154] on div "ARCA Relaciones Laborales" at bounding box center [365, 159] width 86 height 10
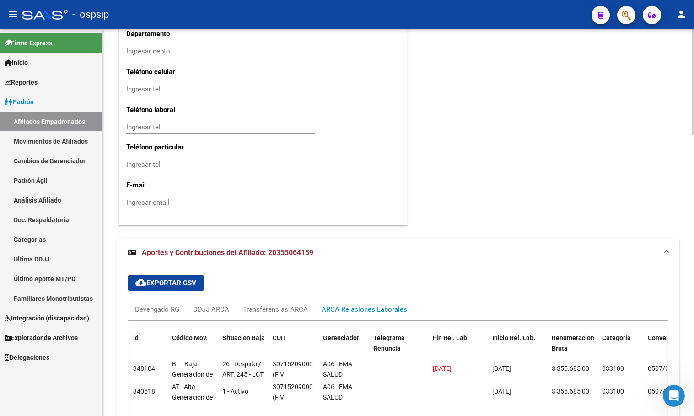
scroll to position [1029, 0]
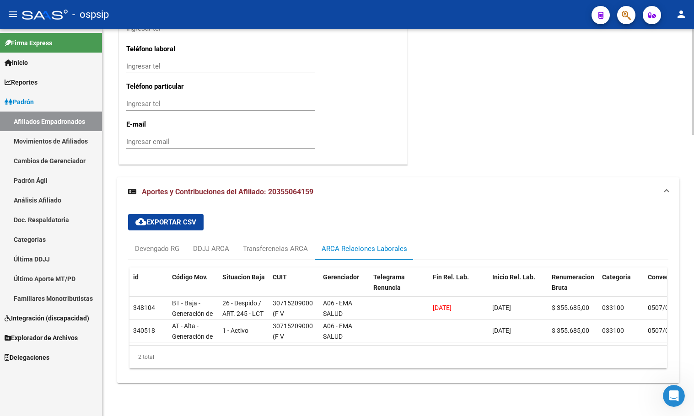
click at [253, 199] on mat-expansion-panel-header "Aportes y Contribuciones del Afiliado: 20355064159" at bounding box center [398, 191] width 562 height 29
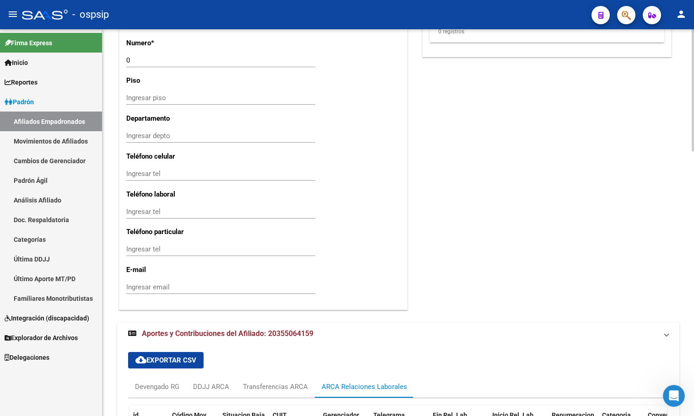
scroll to position [838, 0]
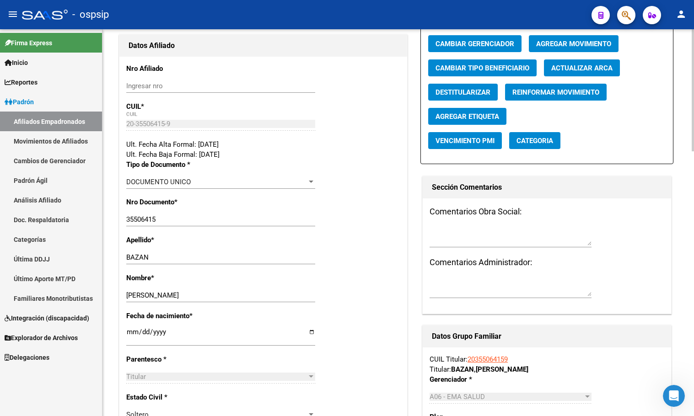
scroll to position [15, 0]
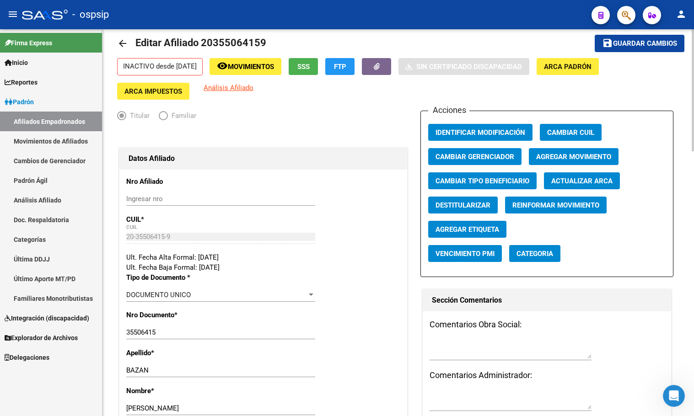
click at [249, 265] on div "Ult. Fecha Baja Formal: [DATE]" at bounding box center [263, 268] width 274 height 10
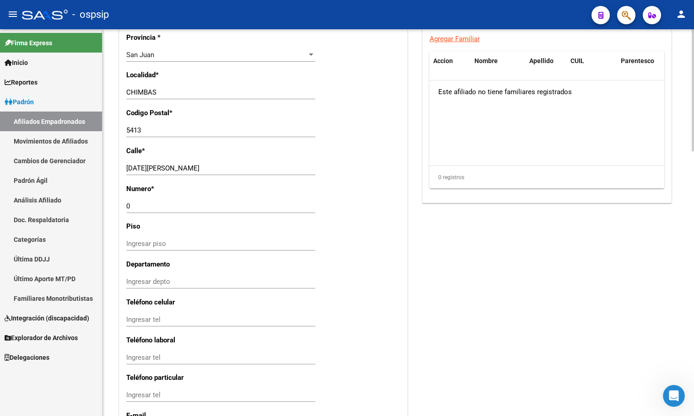
scroll to position [838, 0]
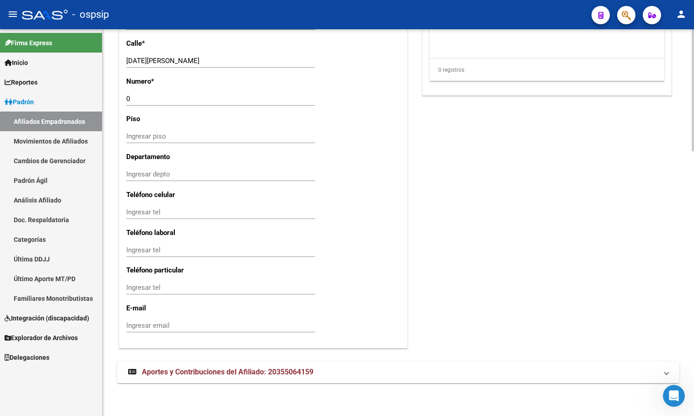
click at [265, 368] on span "Aportes y Contribuciones del Afiliado: 20355064159" at bounding box center [228, 372] width 172 height 9
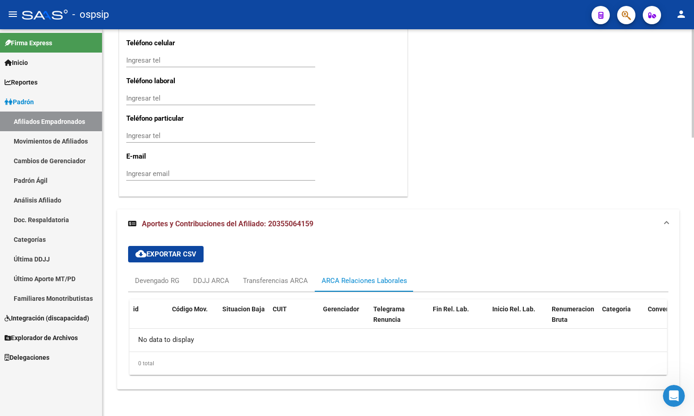
scroll to position [997, 0]
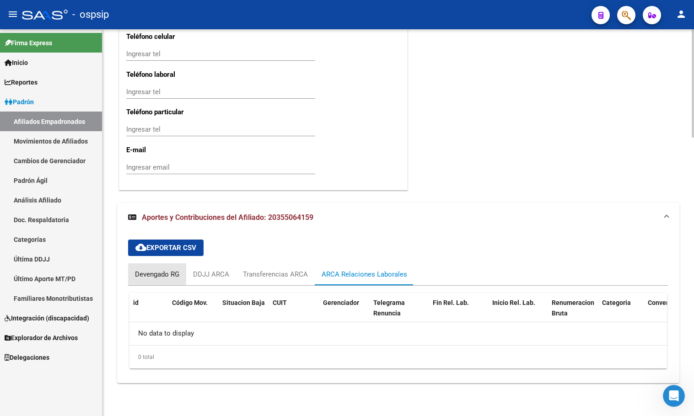
click at [146, 270] on div "Devengado RG" at bounding box center [157, 274] width 44 height 10
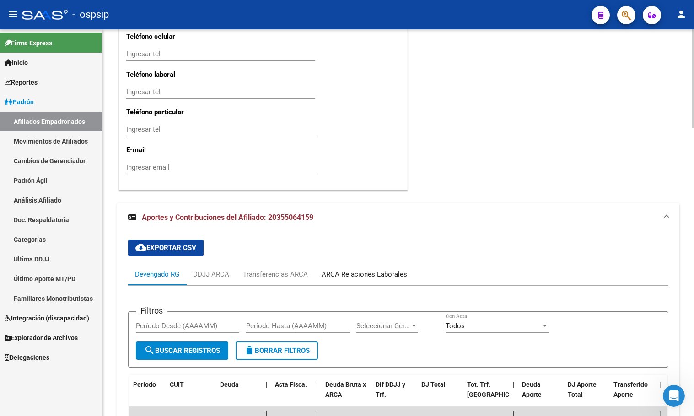
click at [341, 273] on div "ARCA Relaciones Laborales" at bounding box center [365, 274] width 86 height 10
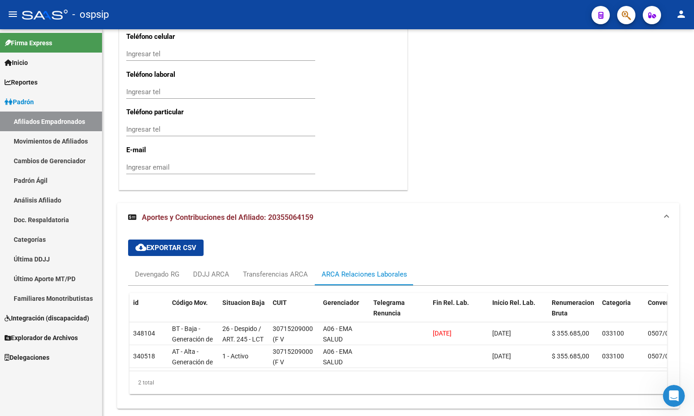
click at [184, 16] on div "- ospsip" at bounding box center [303, 15] width 562 height 20
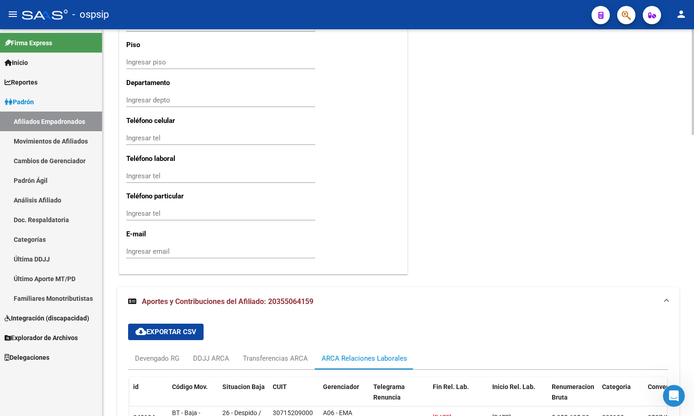
scroll to position [1029, 0]
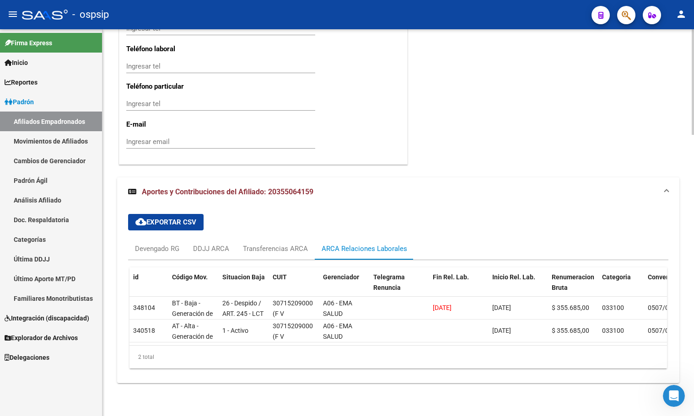
click at [342, 209] on div "cloud_download Exportar CSV Devengado RG DDJJ ARCA Transferencias ARCA ARCA Rel…" at bounding box center [398, 291] width 540 height 169
drag, startPoint x: 467, startPoint y: 105, endPoint x: 482, endPoint y: 73, distance: 35.4
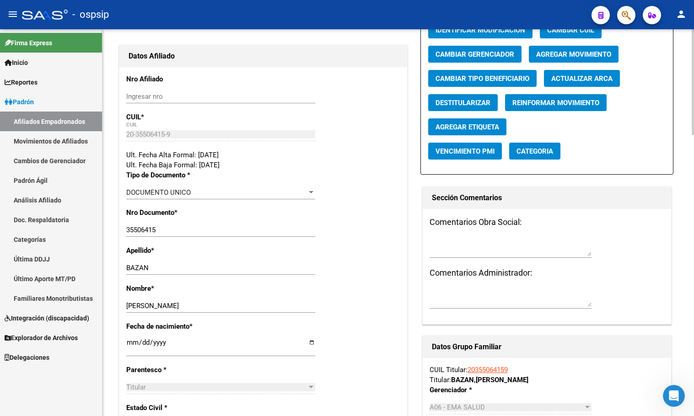
scroll to position [114, 0]
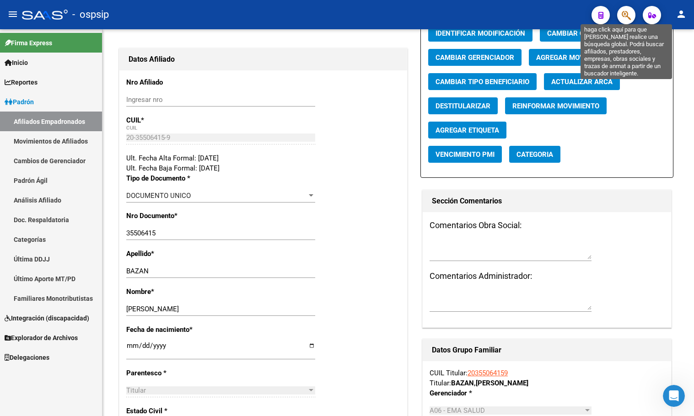
click at [627, 13] on icon "button" at bounding box center [626, 15] width 9 height 11
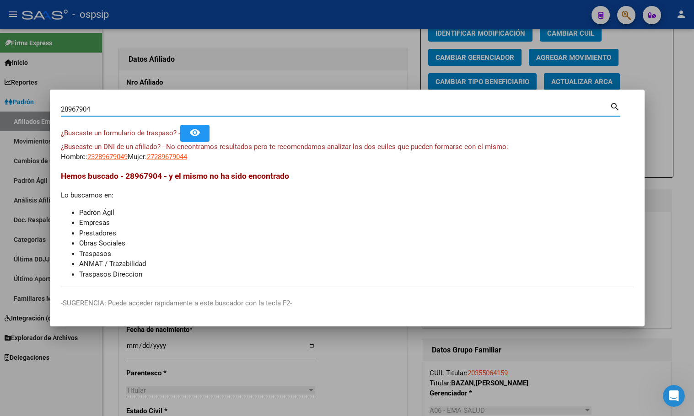
drag, startPoint x: 102, startPoint y: 112, endPoint x: 48, endPoint y: 106, distance: 54.2
click at [48, 106] on div "28967904 Buscar (apellido, dni, cuil, nro traspaso, cuit, obra social) search ¿…" at bounding box center [347, 208] width 694 height 416
click at [100, 110] on input "28967904" at bounding box center [335, 109] width 549 height 8
click at [64, 111] on input "28967904" at bounding box center [335, 109] width 549 height 8
type input "23289679049"
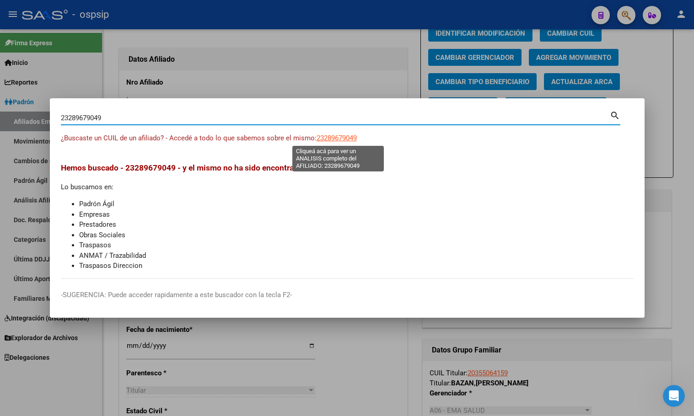
click at [338, 135] on span "23289679049" at bounding box center [337, 138] width 40 height 8
type textarea "23289679049"
drag, startPoint x: 109, startPoint y: 119, endPoint x: 42, endPoint y: 122, distance: 67.3
click at [42, 122] on div "23289679049 Buscar (apellido, dni, cuil, nro traspaso, cuit, obra social) searc…" at bounding box center [347, 208] width 694 height 416
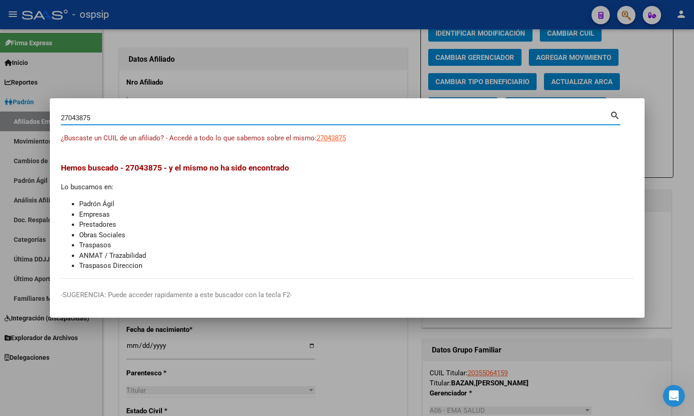
type input "27043875"
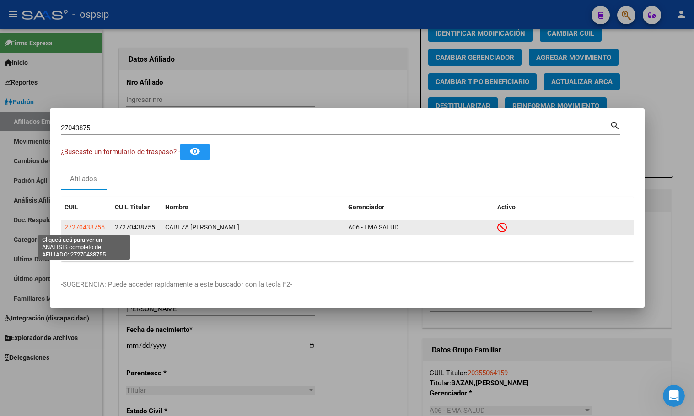
click at [88, 224] on span "27270438755" at bounding box center [84, 227] width 40 height 7
type textarea "27270438755"
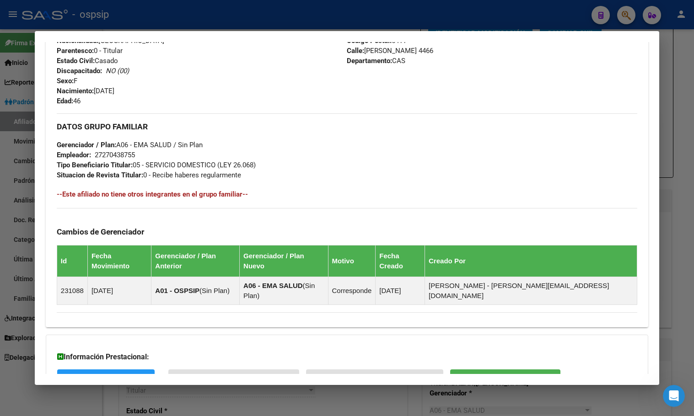
scroll to position [430, 0]
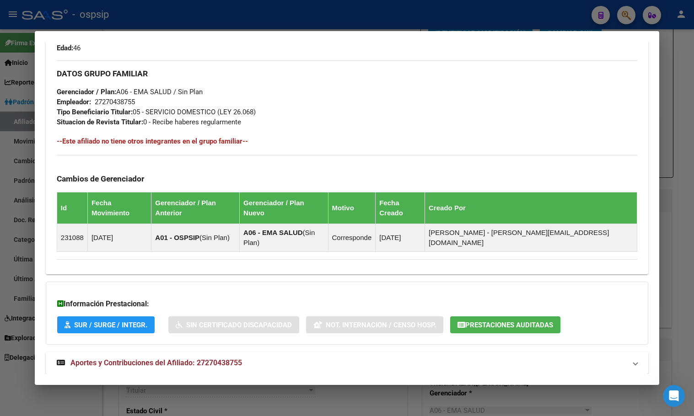
click at [220, 359] on span "Aportes y Contribuciones del Afiliado: 27270438755" at bounding box center [156, 363] width 172 height 9
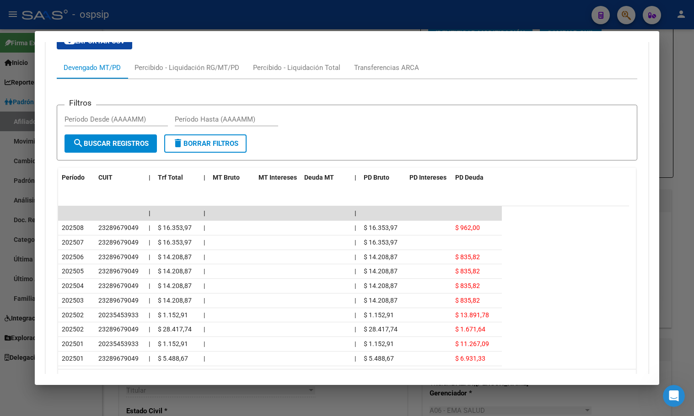
scroll to position [803, 0]
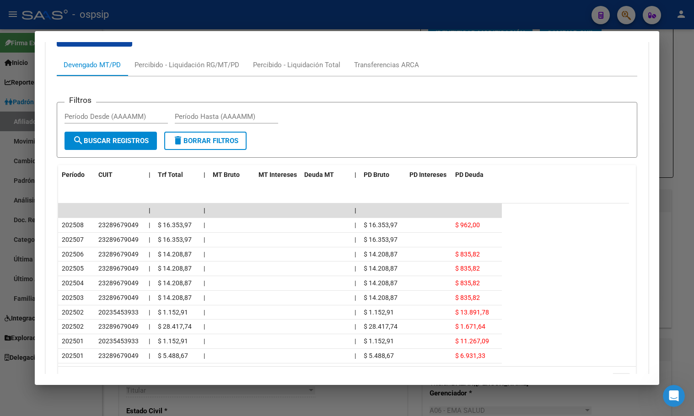
click at [616, 374] on icon "go to next page" at bounding box center [621, 379] width 12 height 11
click at [595, 374] on icon "go to previous page" at bounding box center [601, 379] width 12 height 11
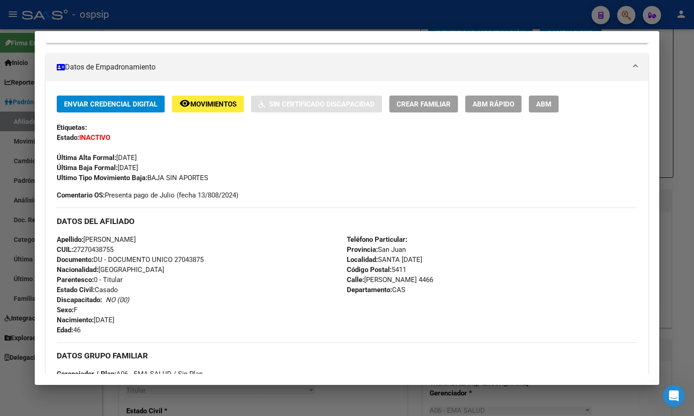
scroll to position [183, 0]
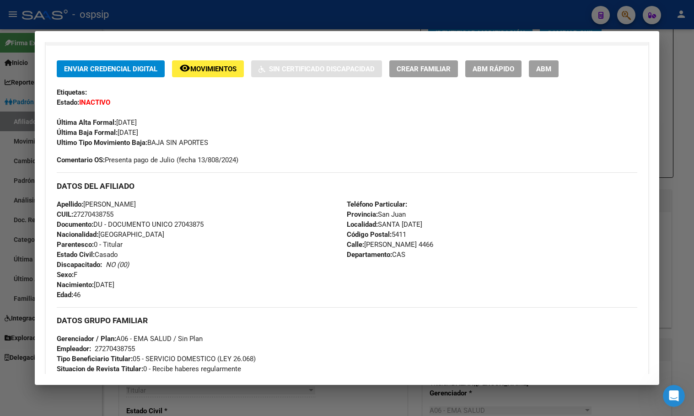
click at [552, 69] on button "ABM" at bounding box center [544, 68] width 30 height 17
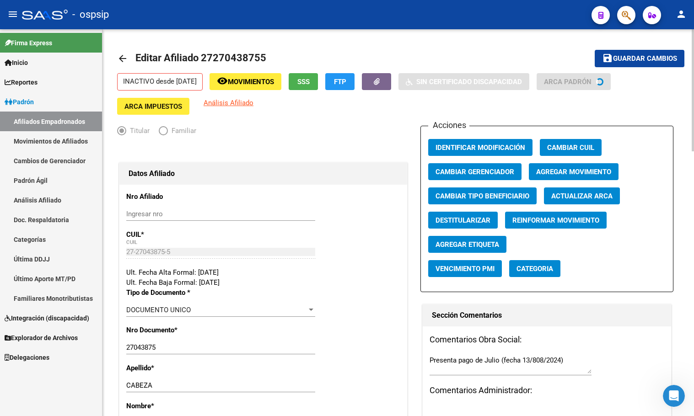
click at [560, 172] on span "Agregar Movimiento" at bounding box center [573, 172] width 75 height 8
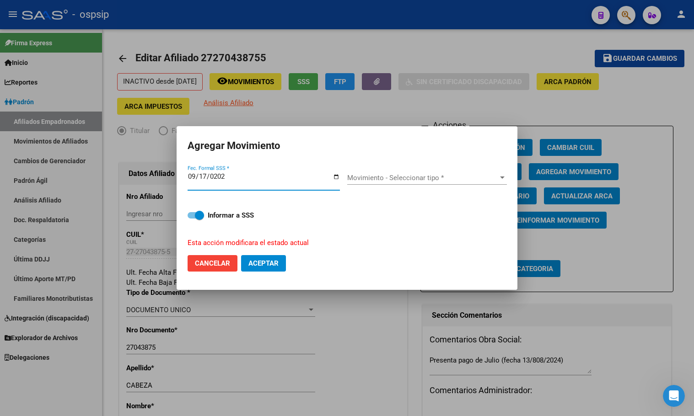
type input "[DATE]"
click at [390, 182] on span "Movimiento - Seleccionar tipo *" at bounding box center [422, 178] width 151 height 8
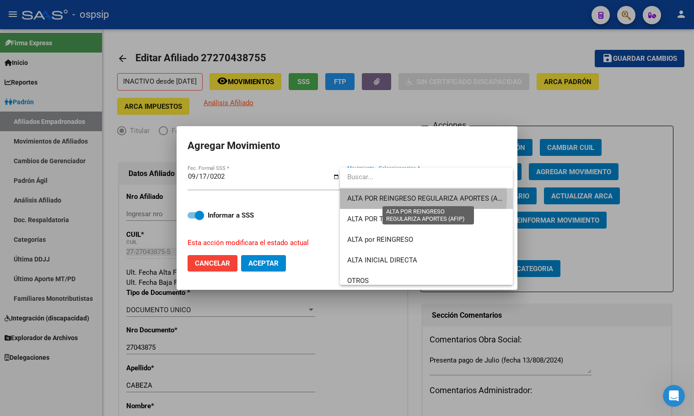
click at [383, 196] on span "ALTA POR REINGRESO REGULARIZA APORTES (AFIP)" at bounding box center [428, 198] width 162 height 8
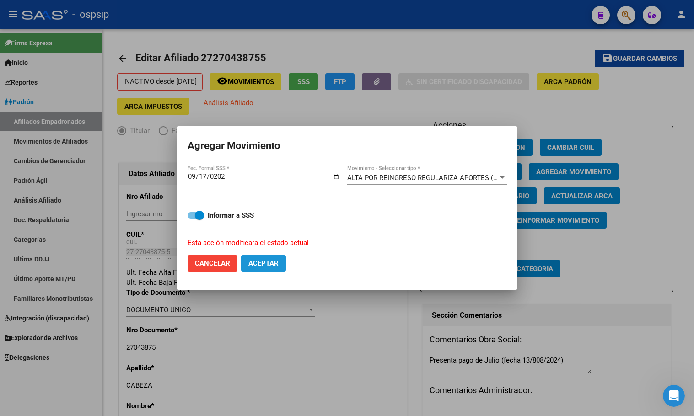
click at [260, 260] on span "Aceptar" at bounding box center [263, 263] width 30 height 8
checkbox input "false"
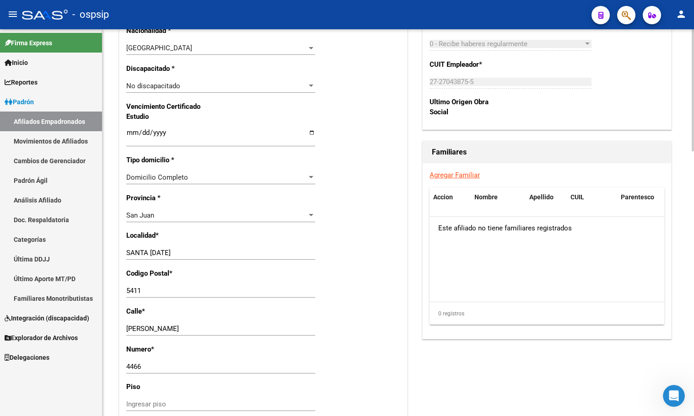
scroll to position [595, 0]
